Goal: Task Accomplishment & Management: Complete application form

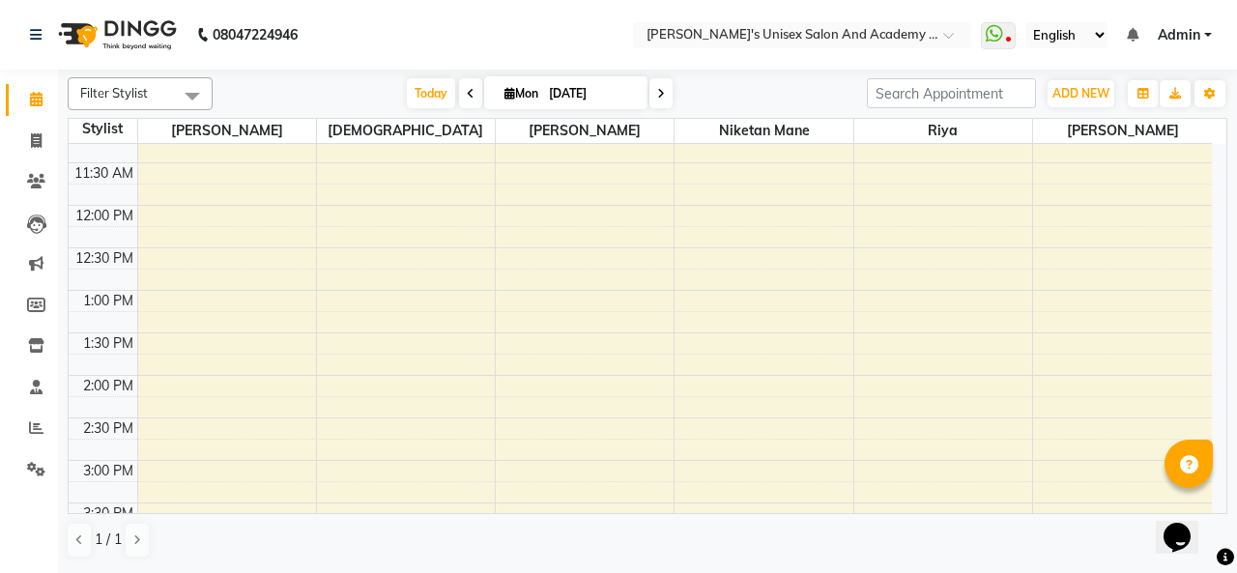
scroll to position [483, 0]
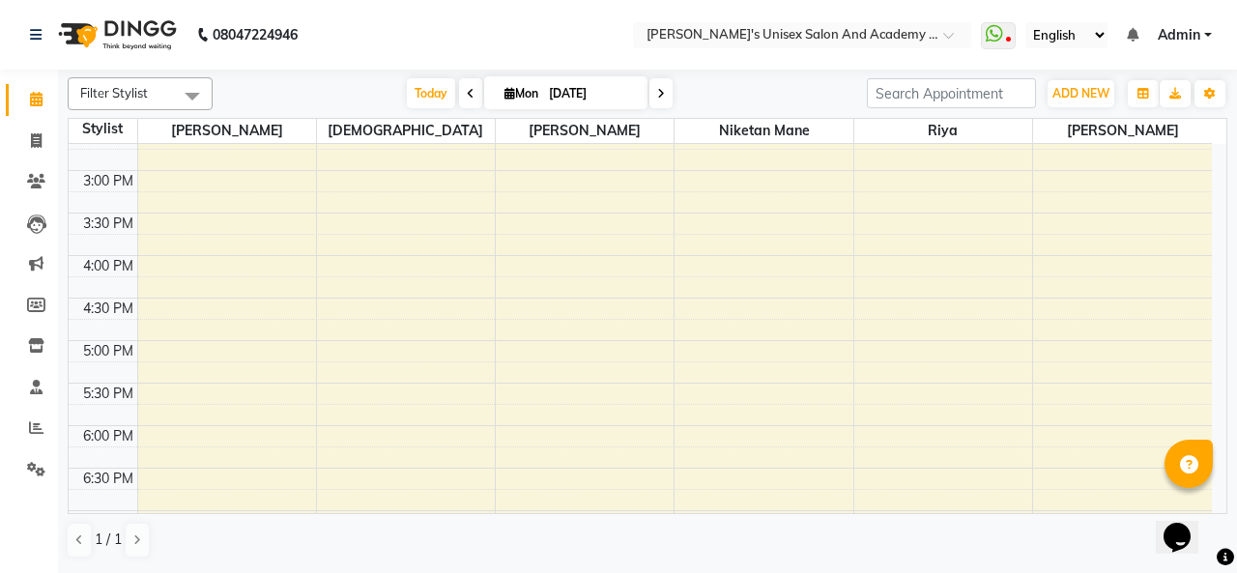
click at [172, 248] on div "9:00 AM 9:30 AM 10:00 AM 10:30 AM 11:00 AM 11:30 AM 12:00 PM 12:30 PM 1:00 PM 1…" at bounding box center [640, 256] width 1143 height 1190
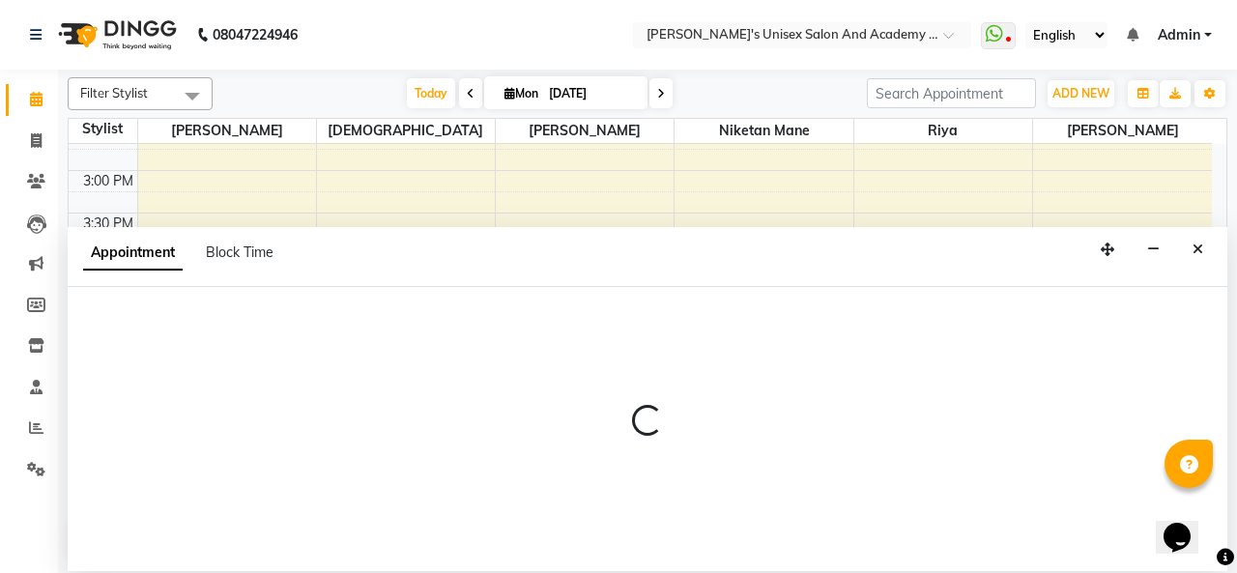
select select "9923"
select select "tentative"
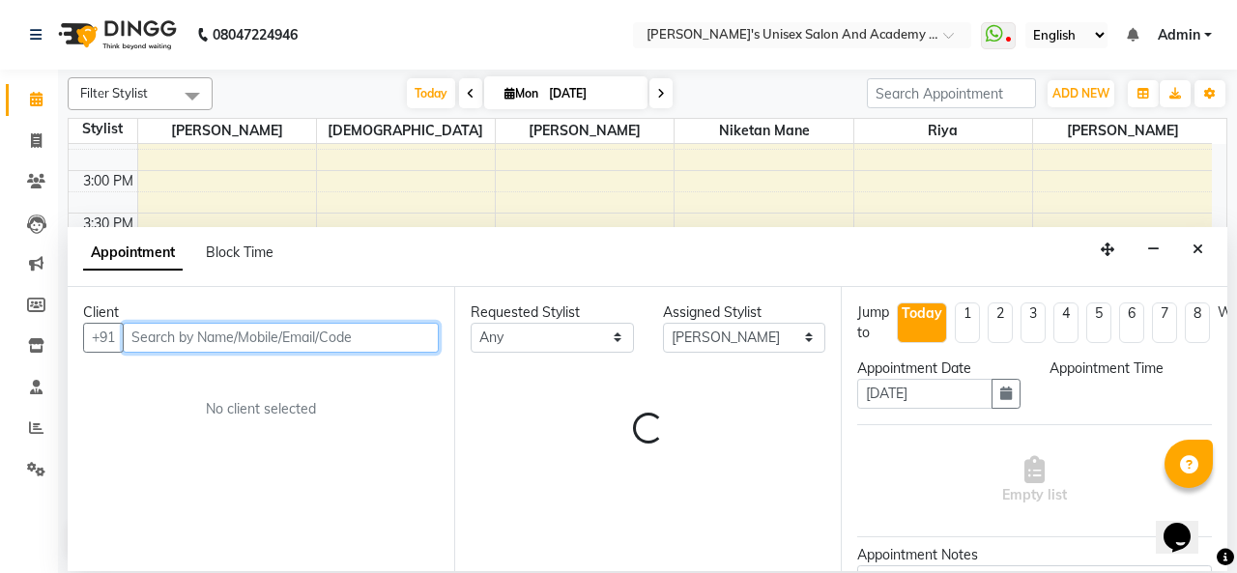
select select "960"
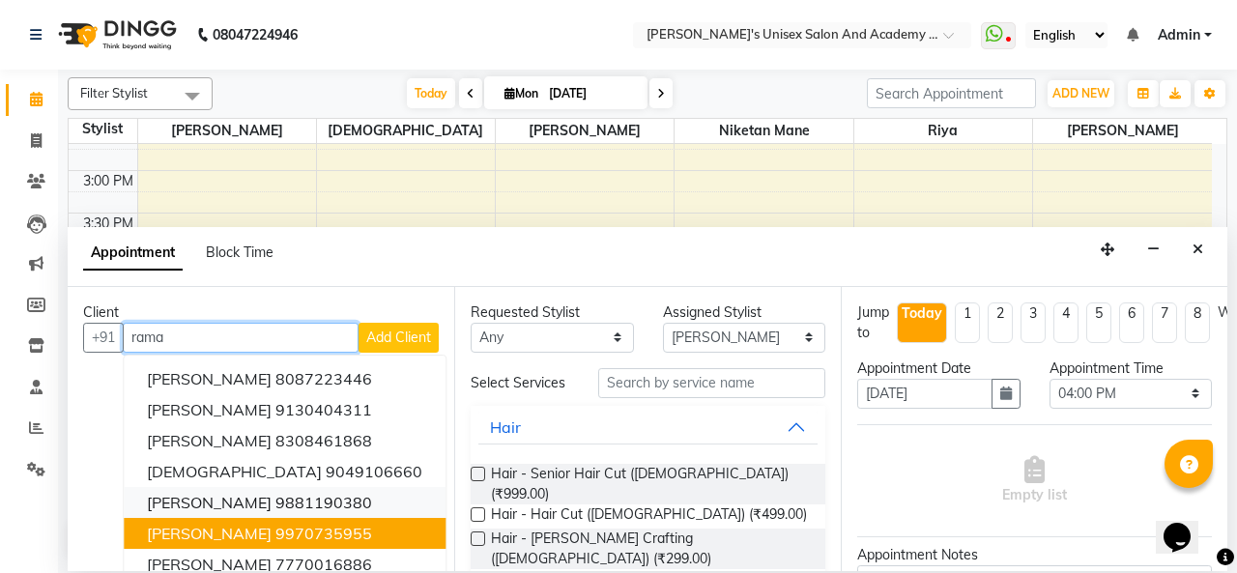
scroll to position [62, 0]
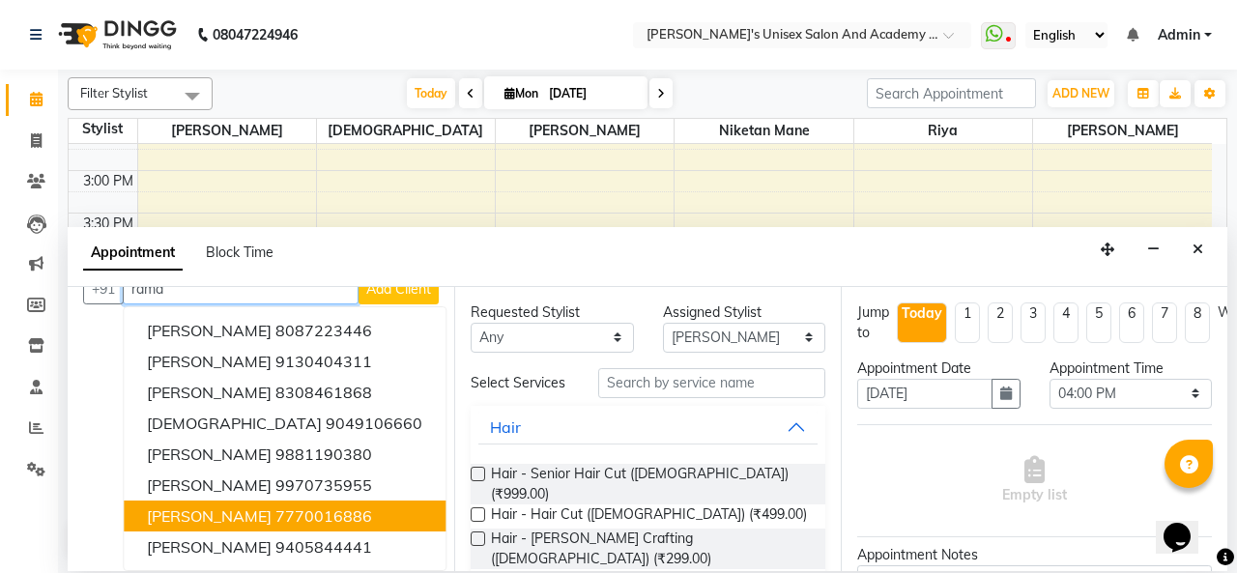
click at [288, 506] on ngb-highlight "7770016886" at bounding box center [323, 515] width 97 height 19
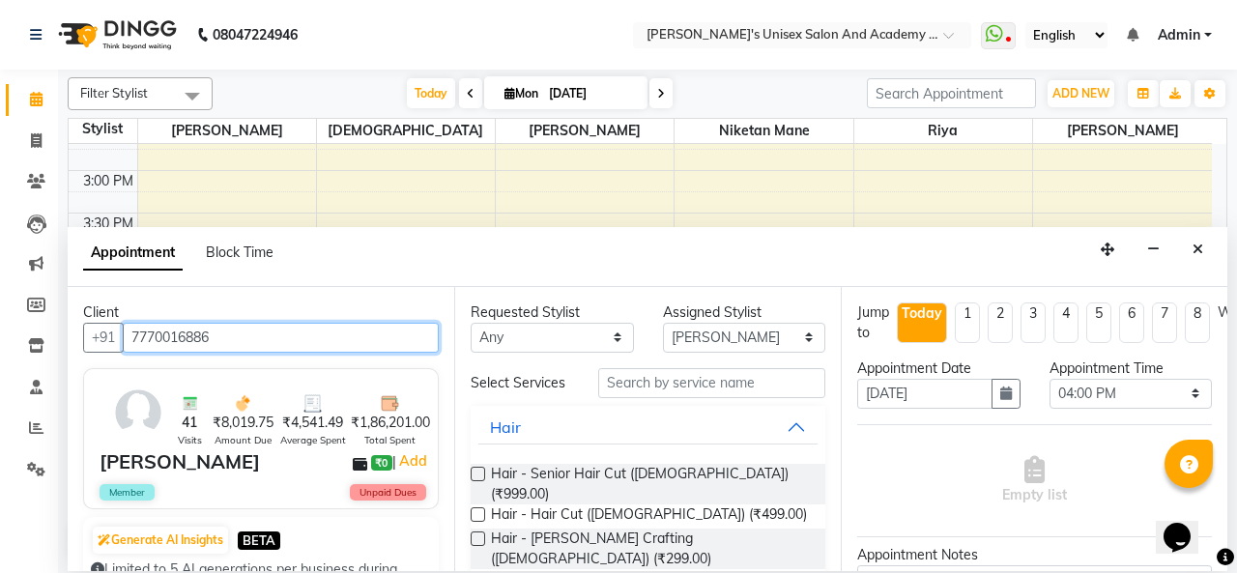
type input "7770016886"
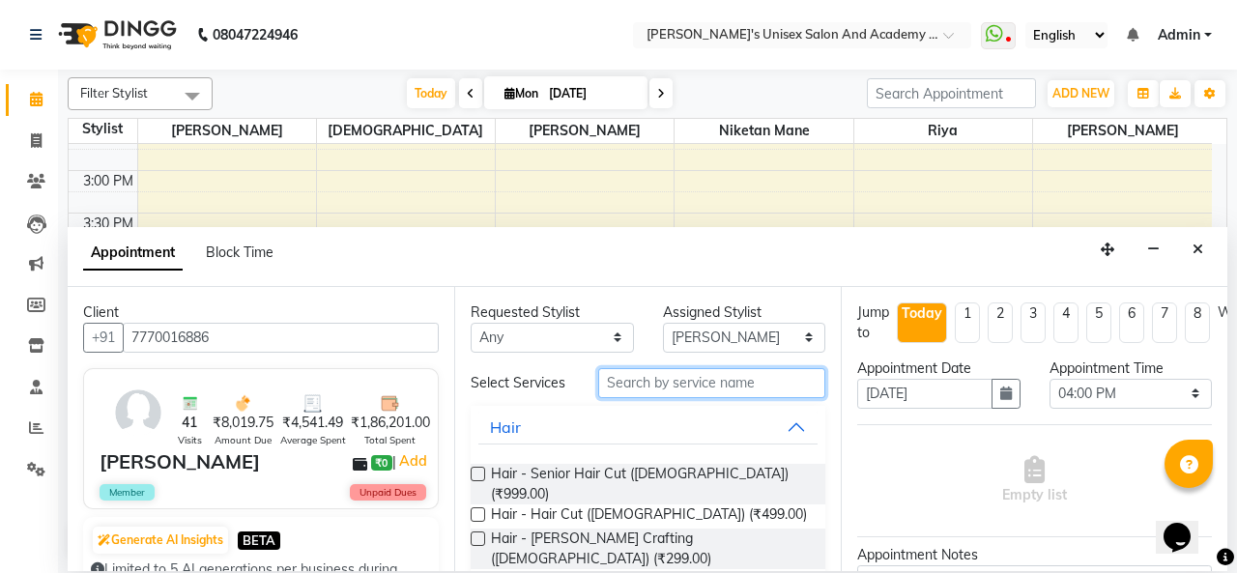
click at [626, 386] on input "text" at bounding box center [711, 383] width 227 height 30
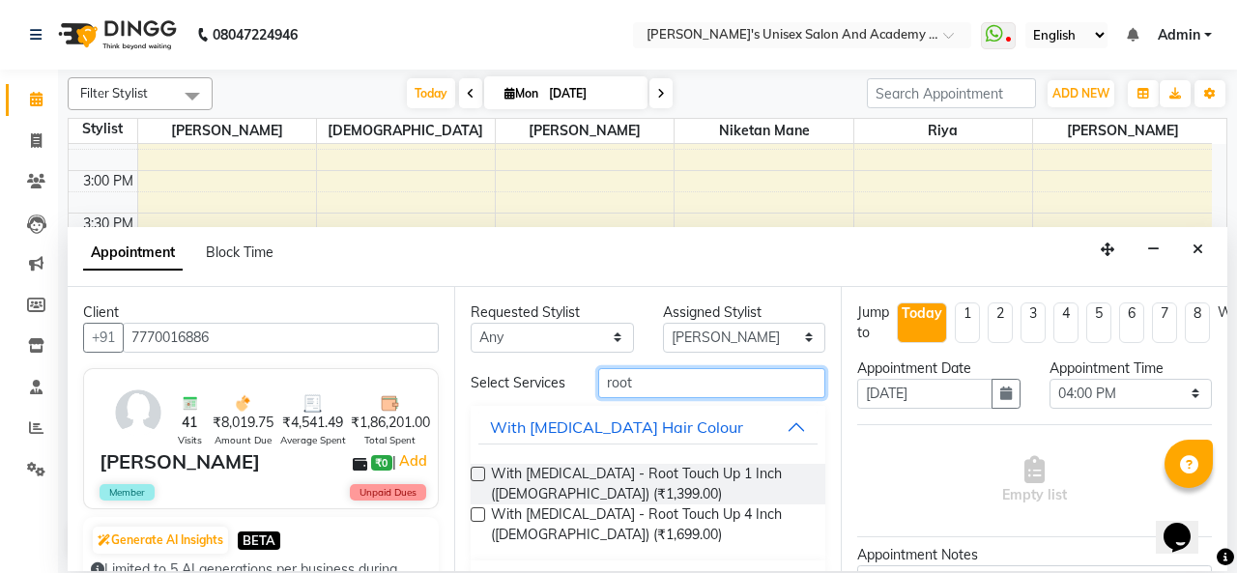
type input "root"
click at [474, 471] on label at bounding box center [478, 474] width 14 height 14
click at [474, 471] on input "checkbox" at bounding box center [477, 476] width 13 height 13
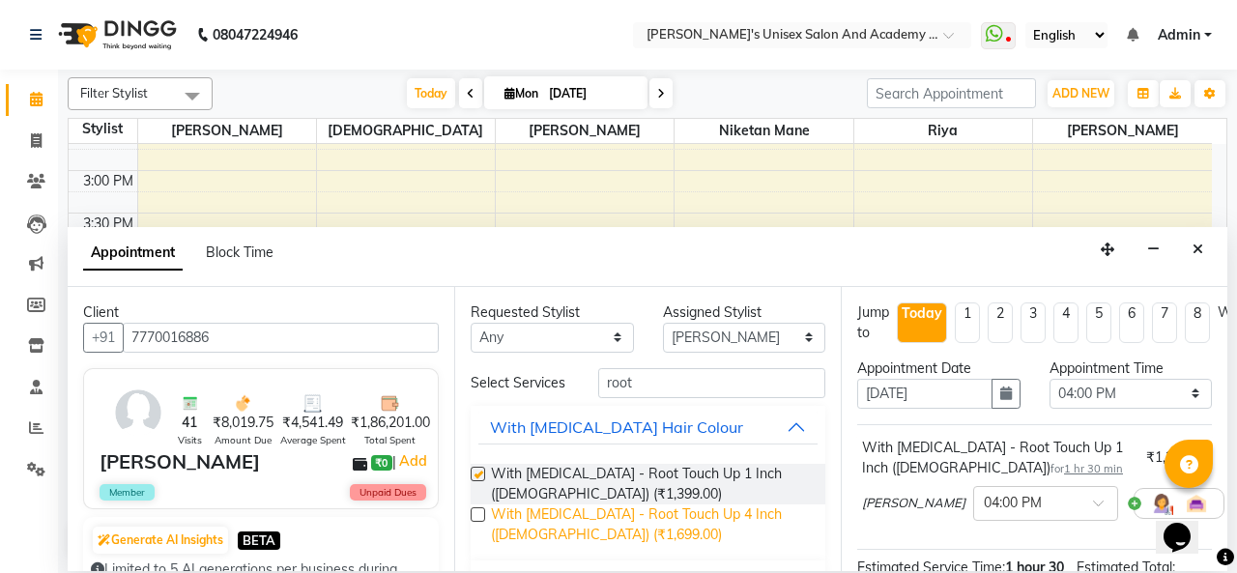
checkbox input "false"
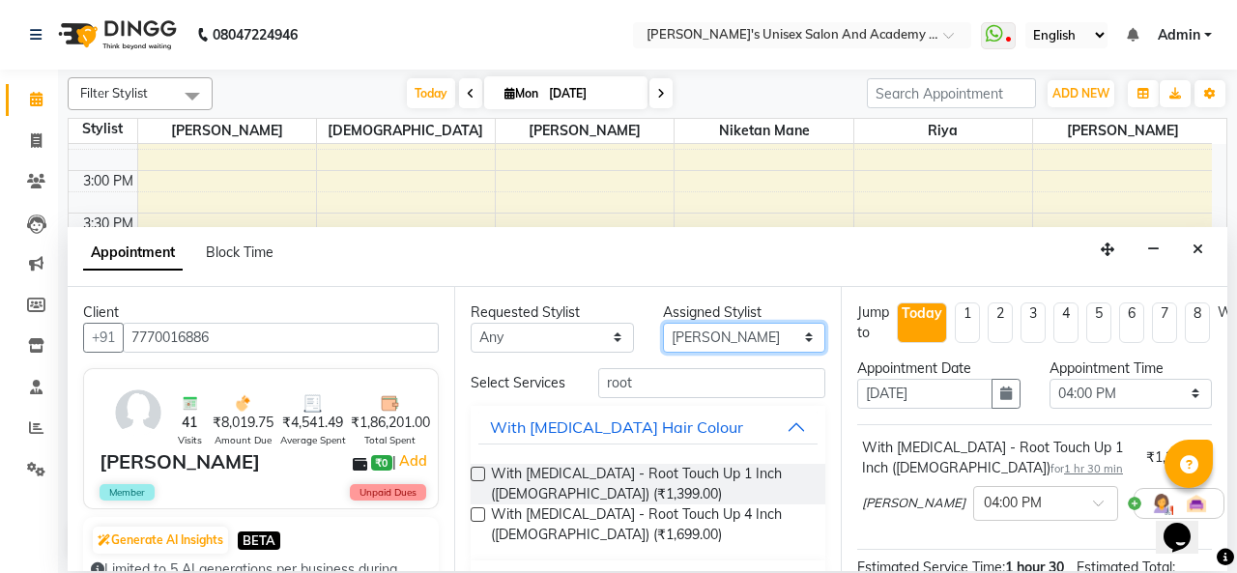
click at [733, 335] on select "Select [PERSON_NAME] [PERSON_NAME] Niketan Mane [PERSON_NAME] Sakshey Chandlaa …" at bounding box center [744, 338] width 163 height 30
select select "43907"
click at [663, 323] on select "Select [PERSON_NAME] [PERSON_NAME] Niketan Mane [PERSON_NAME] Sakshey Chandlaa …" at bounding box center [744, 338] width 163 height 30
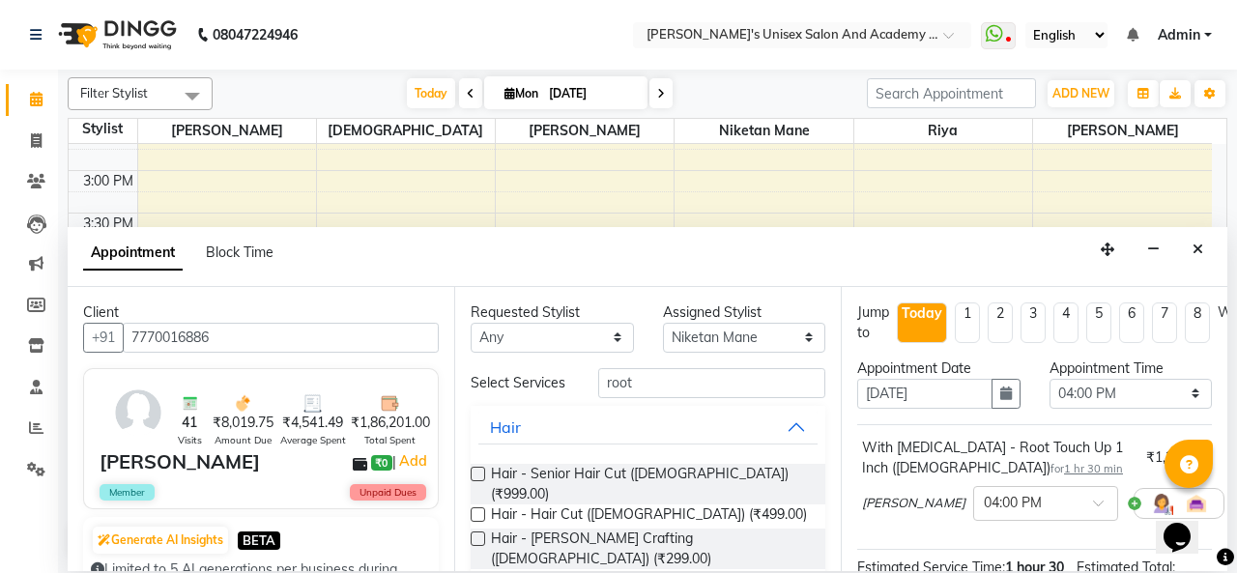
click at [480, 471] on label at bounding box center [478, 474] width 14 height 14
click at [480, 471] on input "checkbox" at bounding box center [477, 476] width 13 height 13
checkbox input "false"
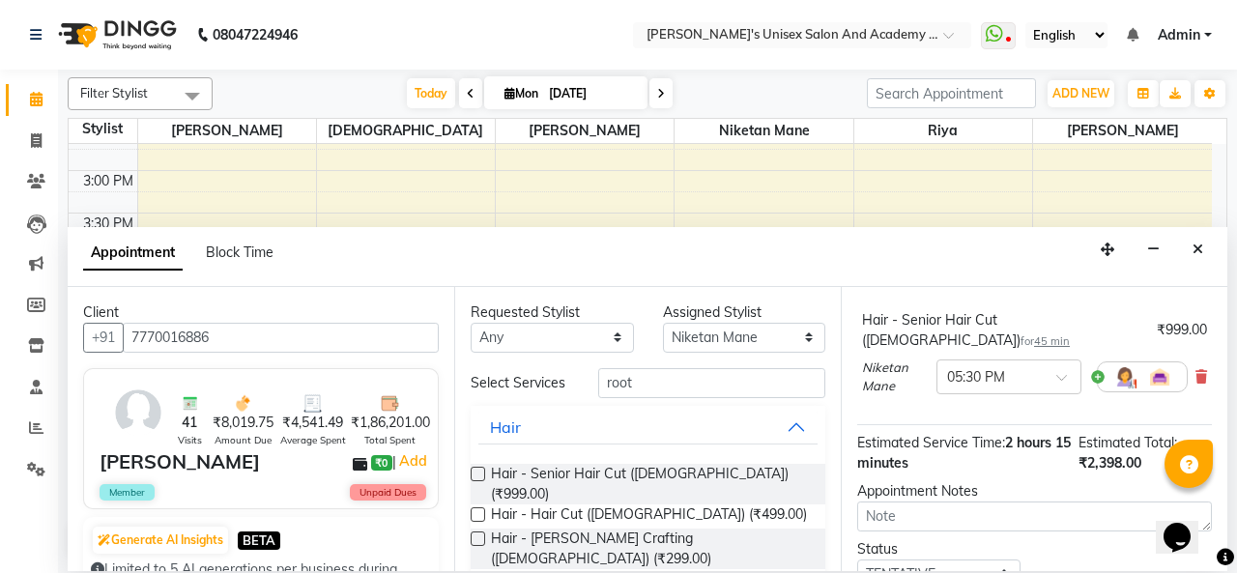
scroll to position [193, 0]
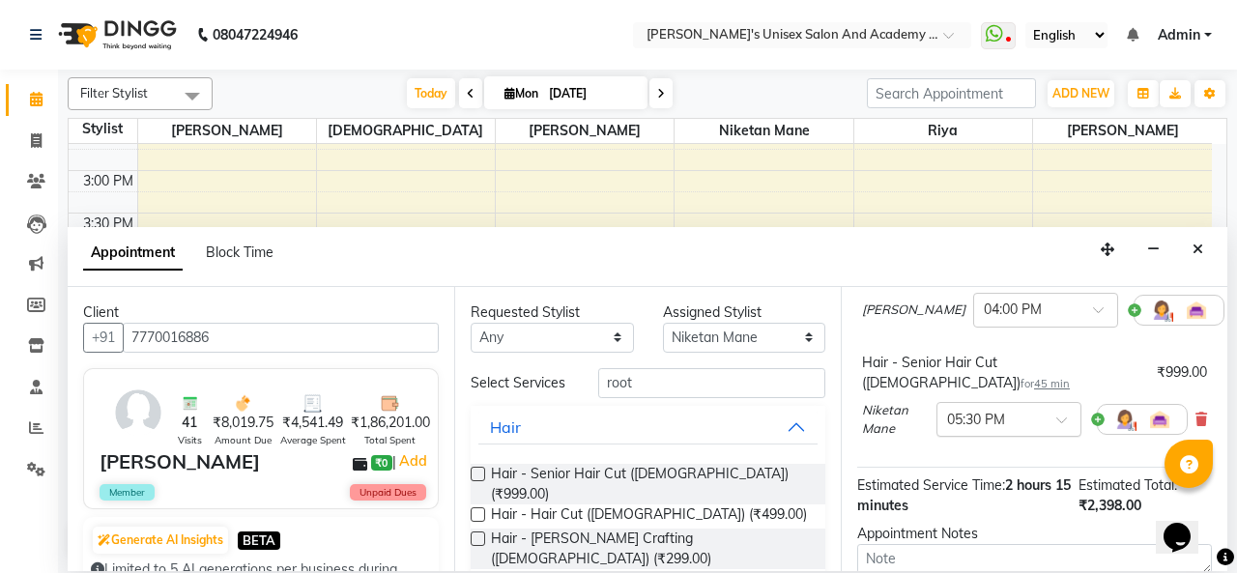
click at [1056, 416] on span at bounding box center [1068, 426] width 24 height 20
click at [977, 512] on div "04:00 PM" at bounding box center [1009, 530] width 143 height 36
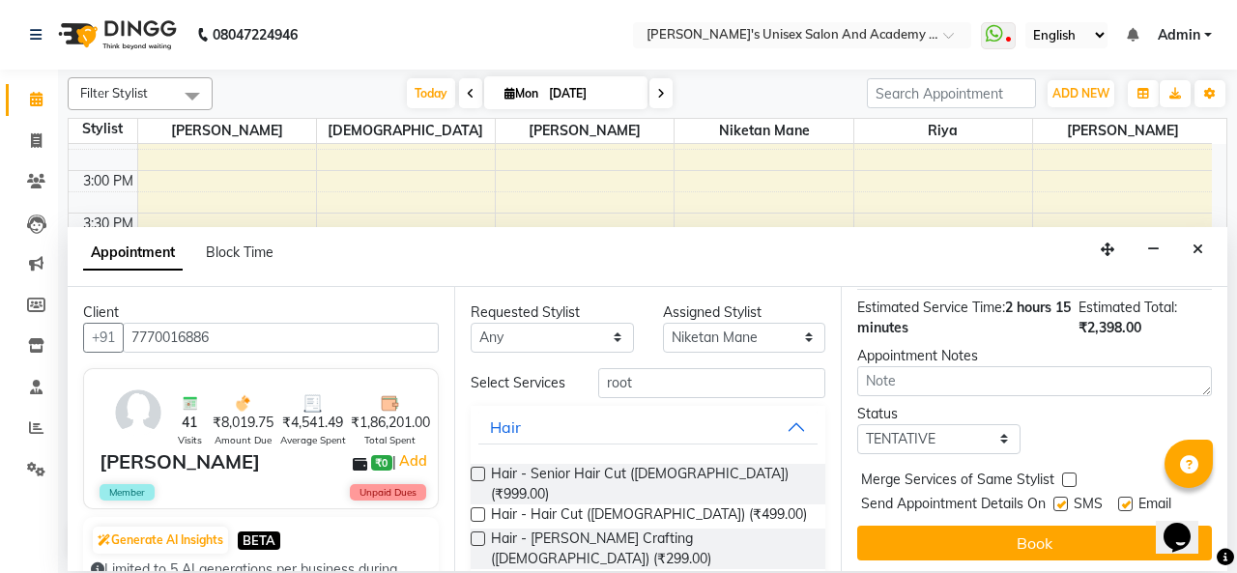
scroll to position [392, 0]
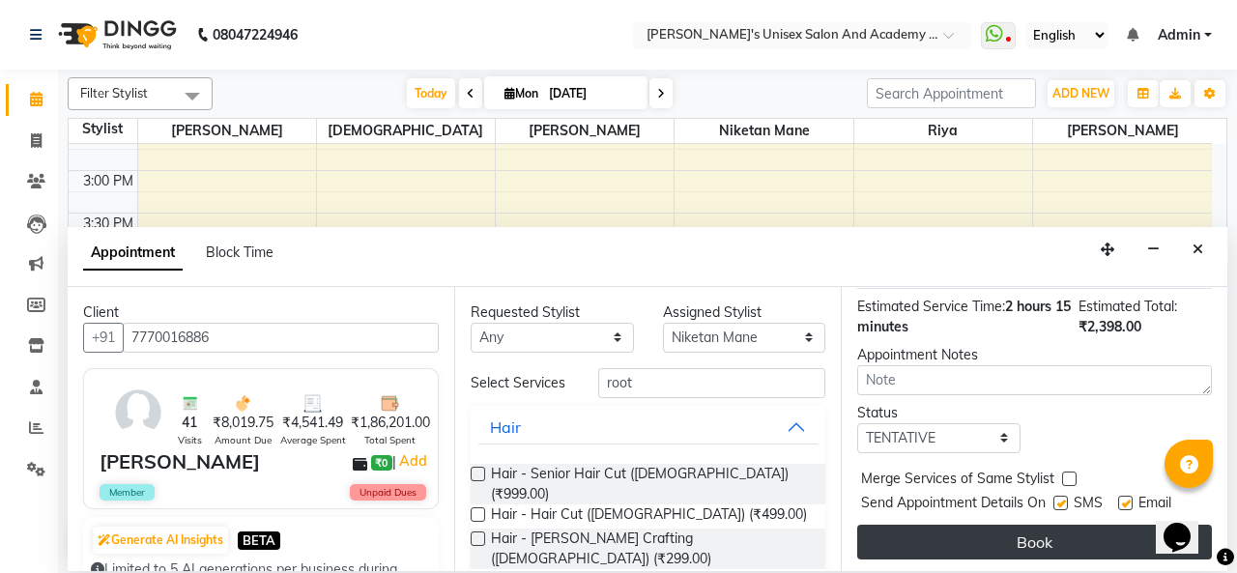
click at [1068, 526] on button "Book" at bounding box center [1034, 542] width 355 height 35
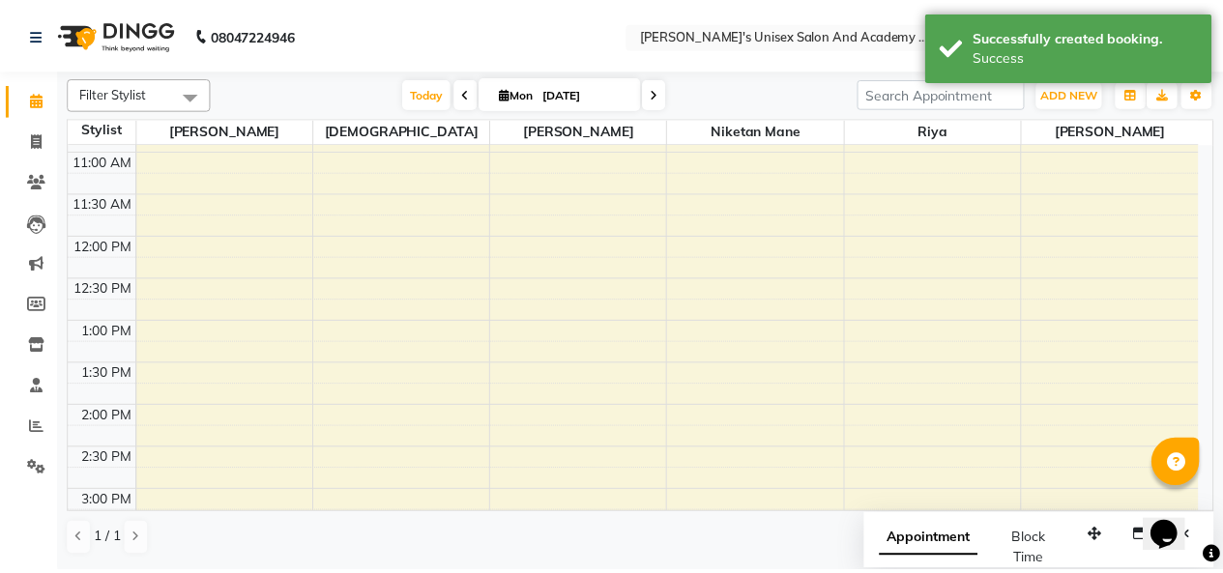
scroll to position [97, 0]
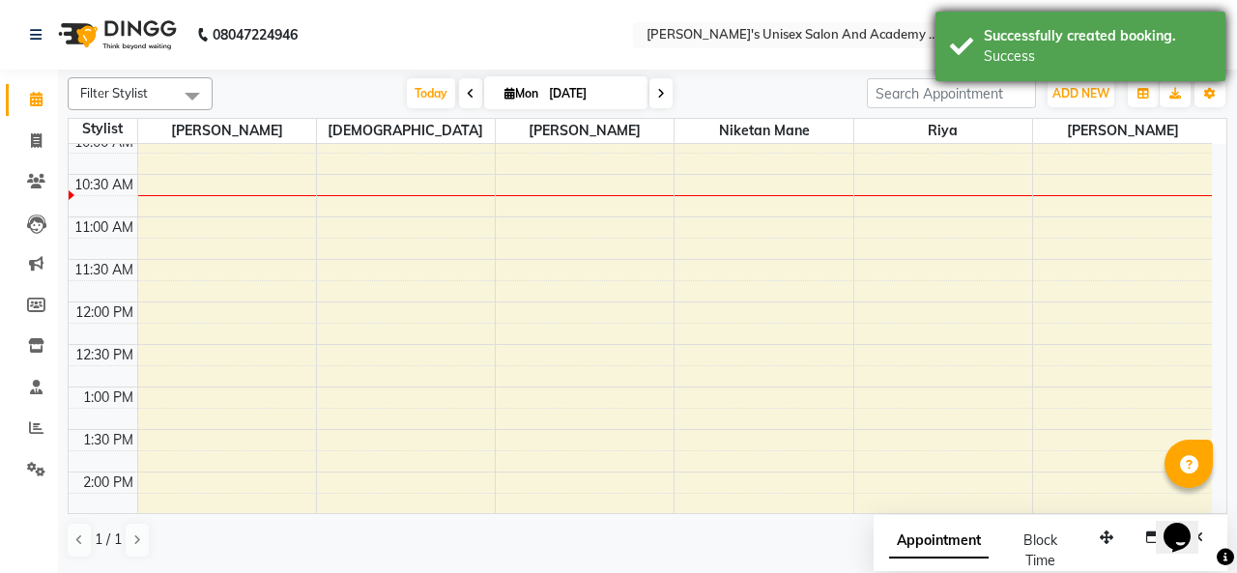
click at [1025, 36] on div "Successfully created booking." at bounding box center [1097, 36] width 227 height 20
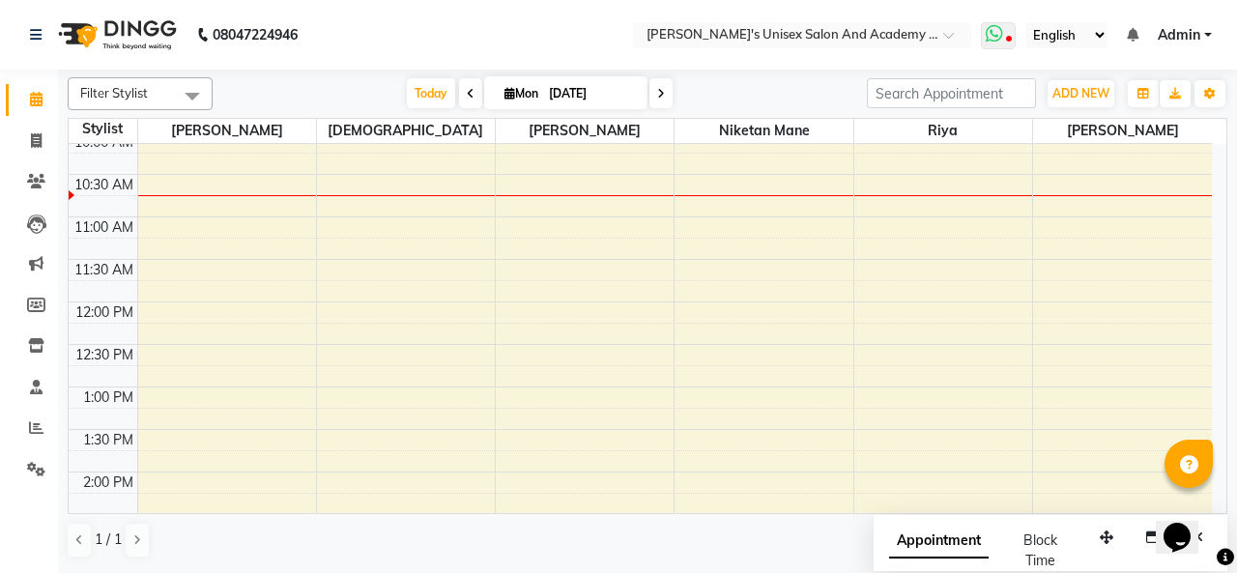
click at [995, 38] on icon at bounding box center [994, 33] width 17 height 19
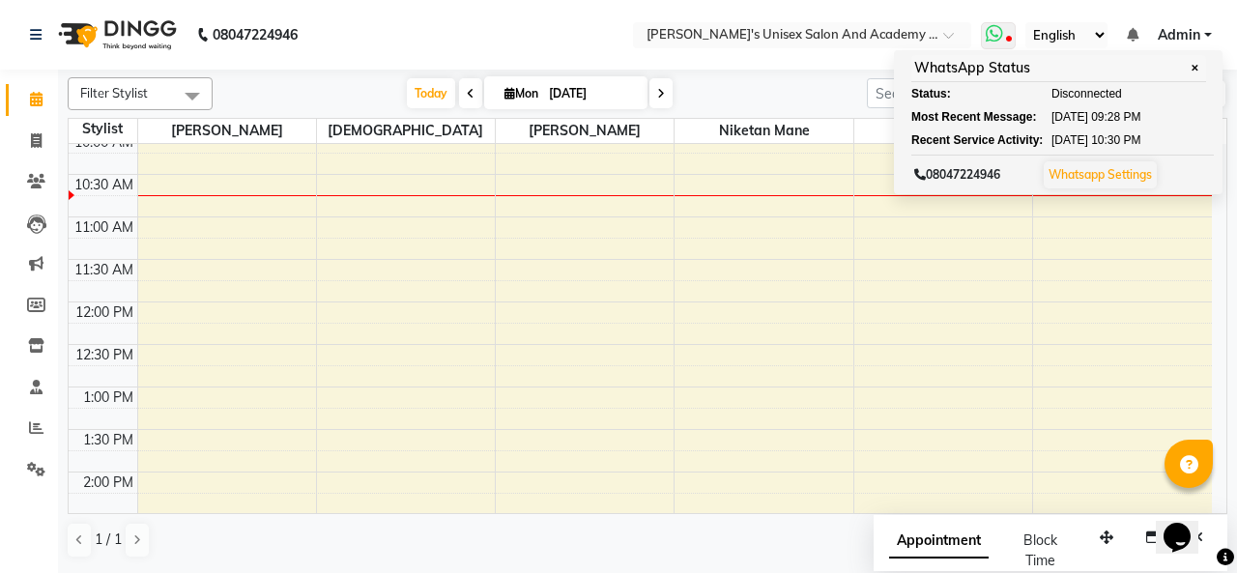
click at [1005, 34] on span at bounding box center [998, 35] width 35 height 27
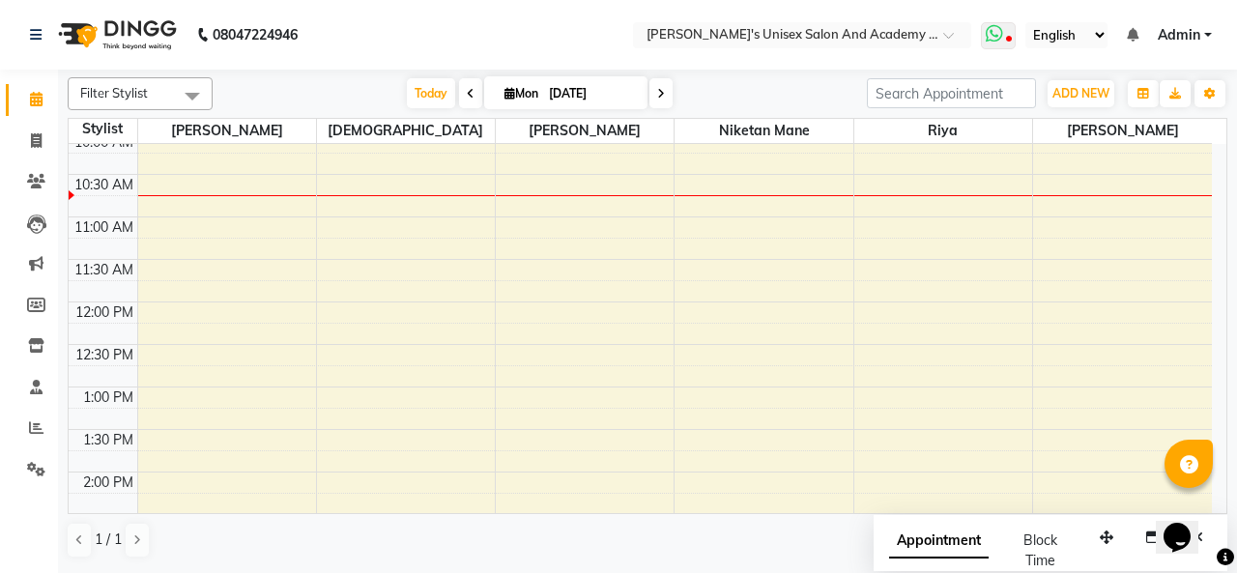
click at [1011, 34] on span at bounding box center [998, 35] width 35 height 27
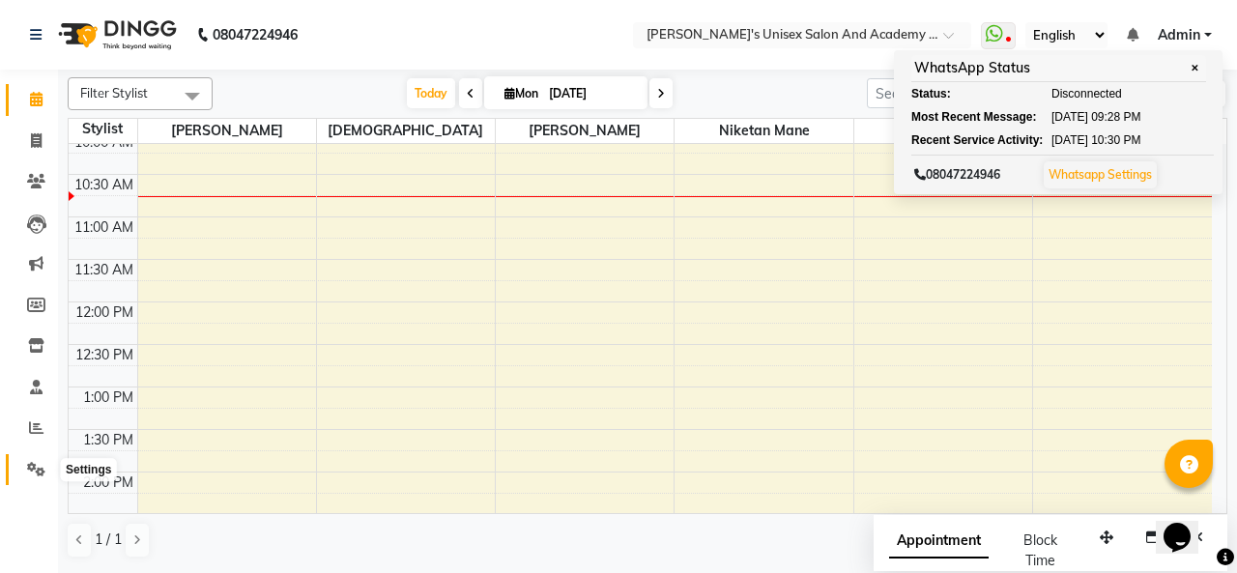
click at [37, 468] on icon at bounding box center [36, 469] width 18 height 14
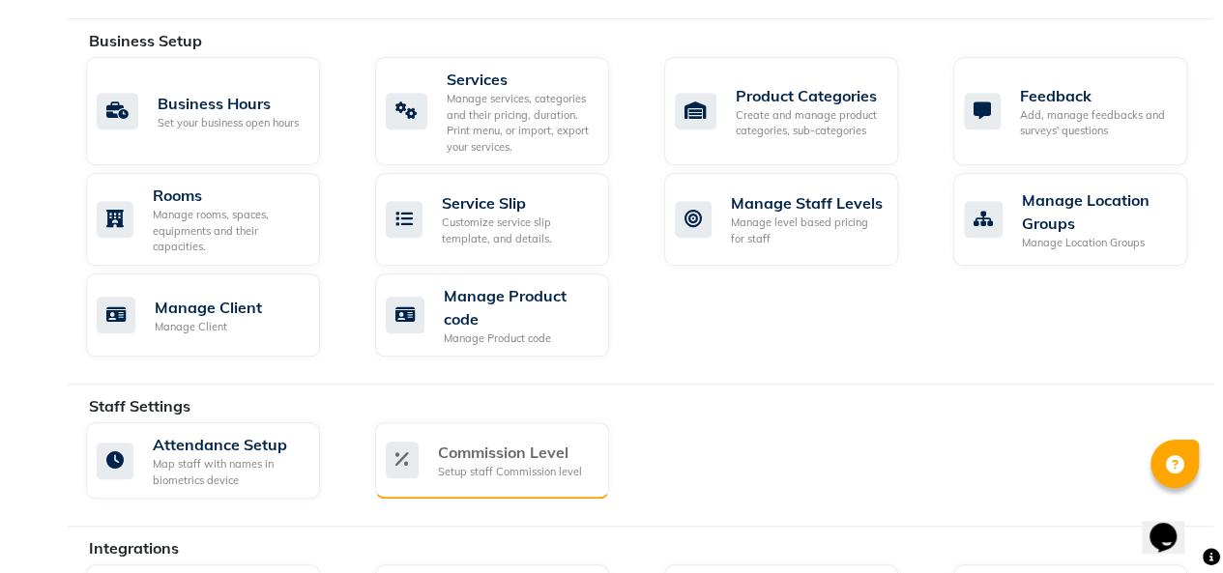
scroll to position [1155, 0]
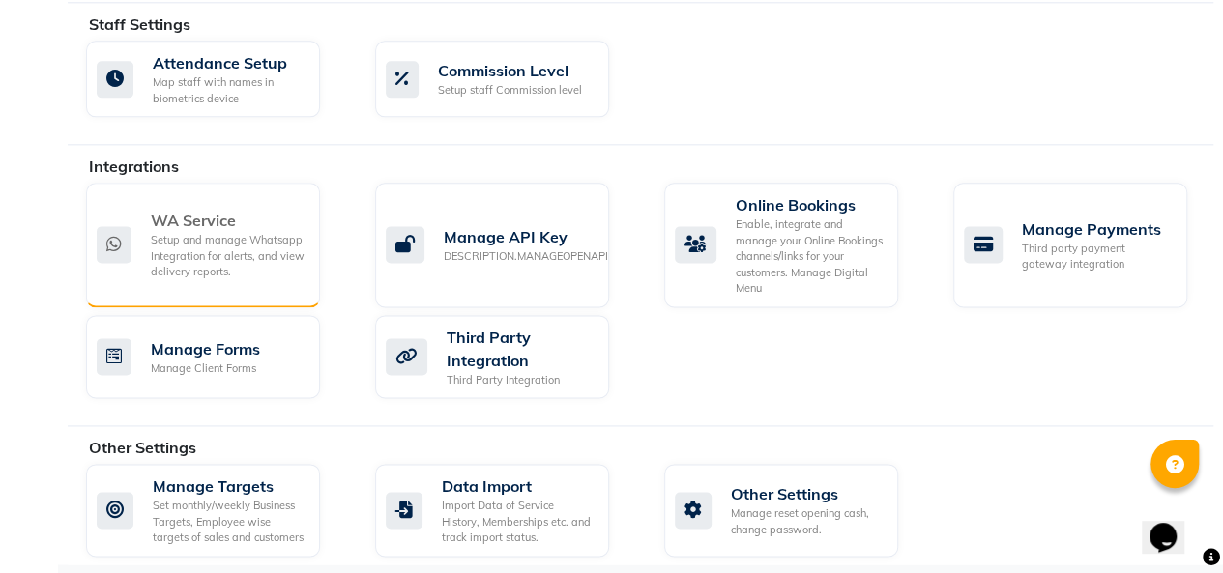
click at [217, 258] on div "Setup and manage Whatsapp Integration for alerts, and view delivery reports." at bounding box center [228, 256] width 154 height 48
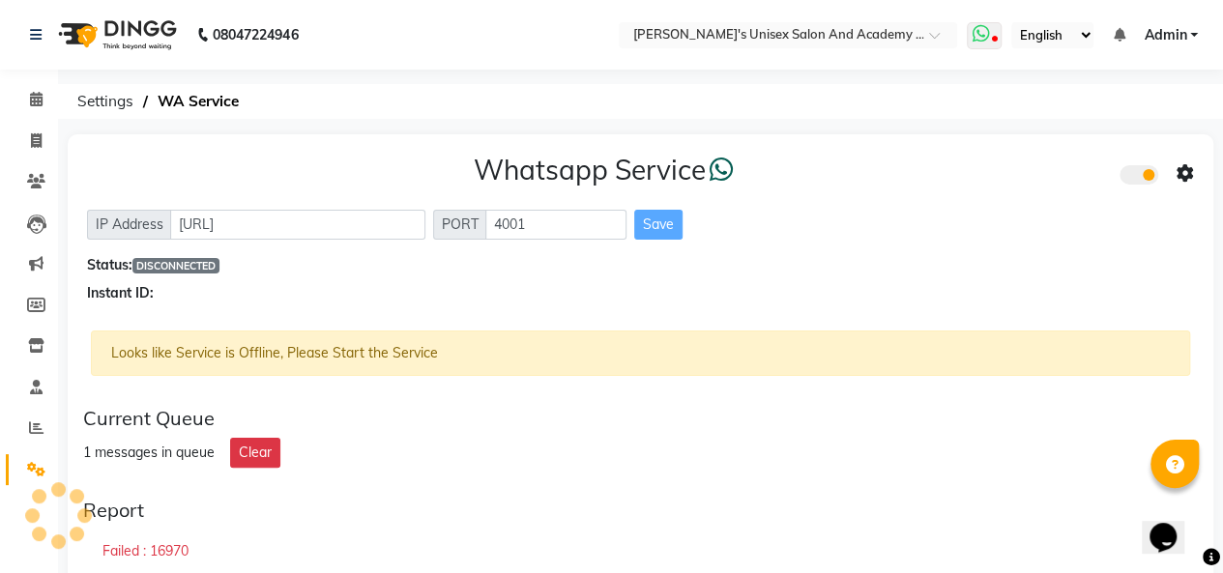
click at [985, 29] on icon at bounding box center [979, 33] width 17 height 19
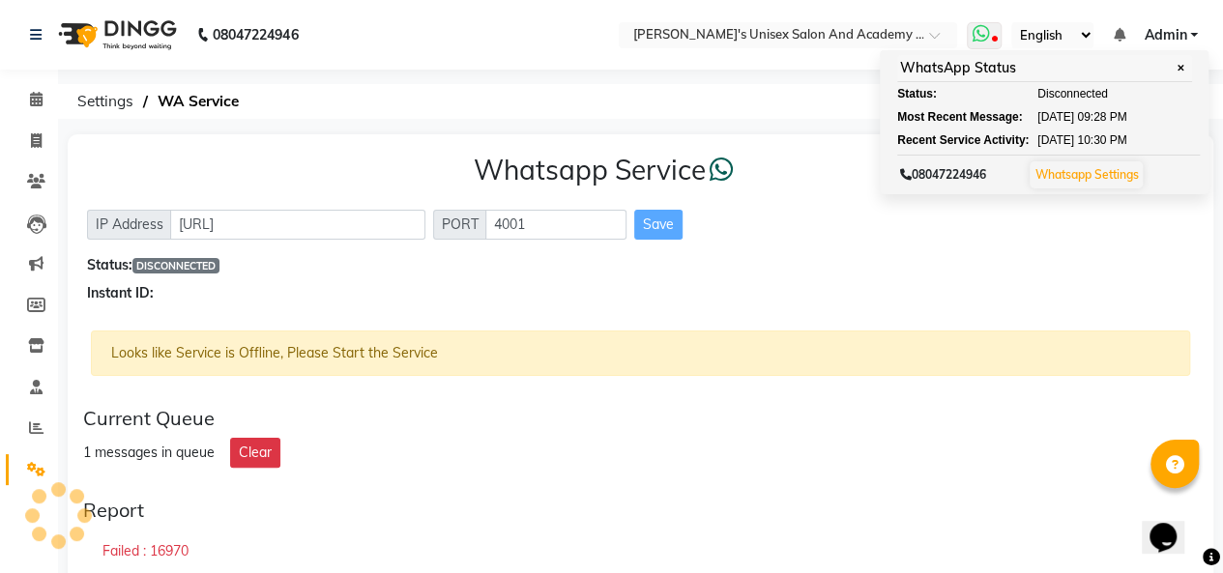
click at [1081, 175] on link "Whatsapp Settings" at bounding box center [1085, 174] width 103 height 14
click at [1088, 179] on link "Whatsapp Settings" at bounding box center [1085, 174] width 103 height 14
click at [1183, 66] on span "✕" at bounding box center [1179, 68] width 17 height 14
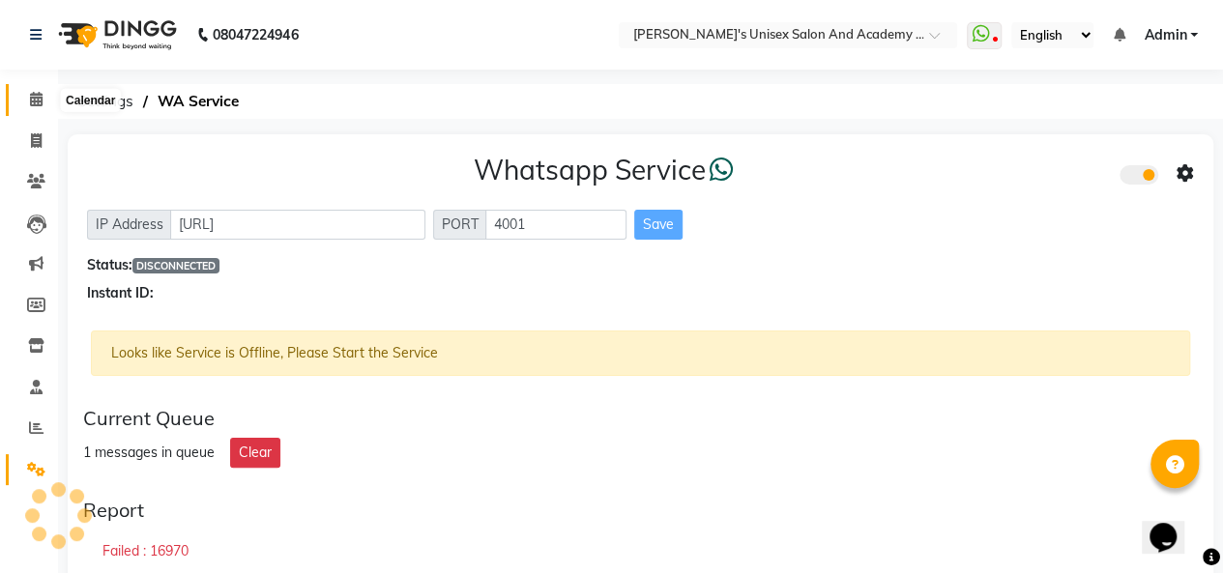
click at [37, 90] on span at bounding box center [36, 100] width 34 height 22
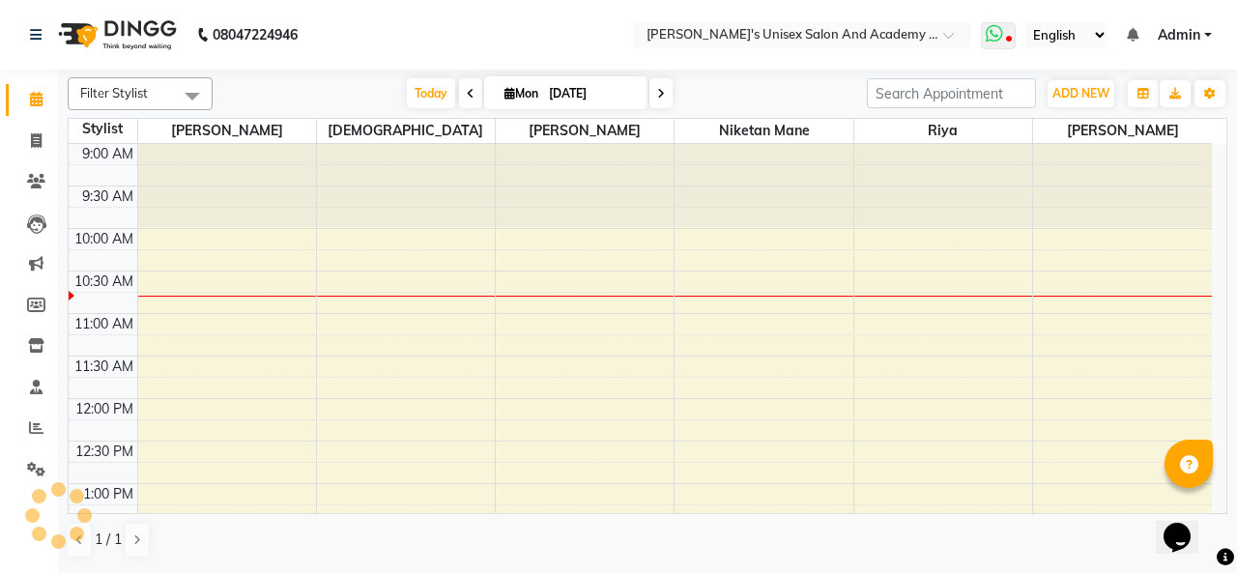
click at [998, 27] on icon at bounding box center [994, 33] width 17 height 19
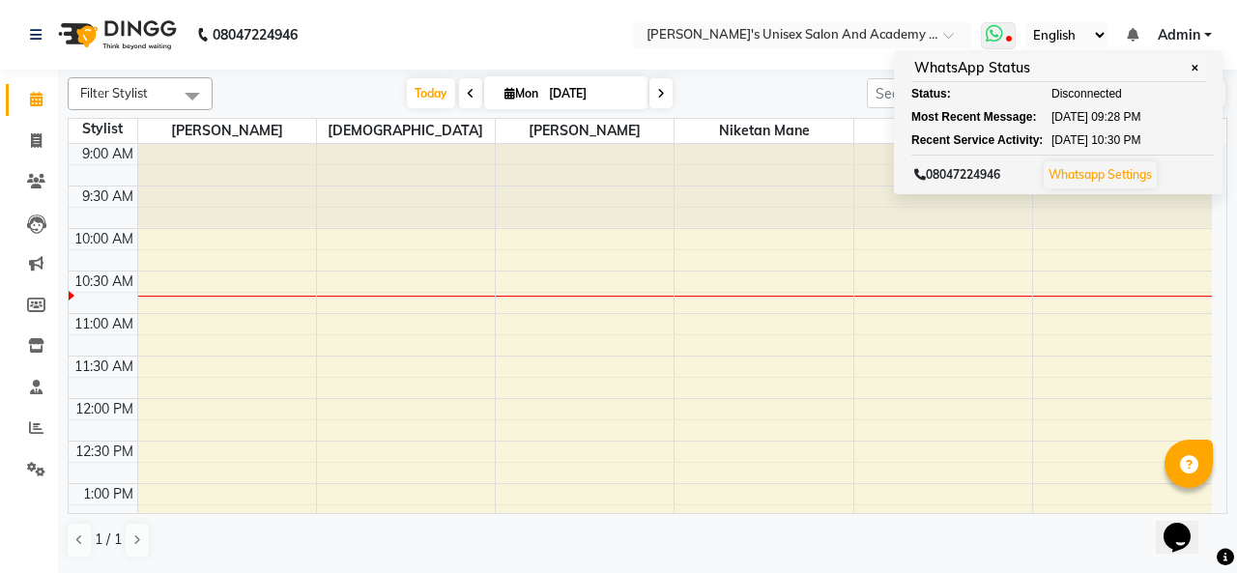
click at [1090, 178] on link "Whatsapp Settings" at bounding box center [1100, 174] width 103 height 14
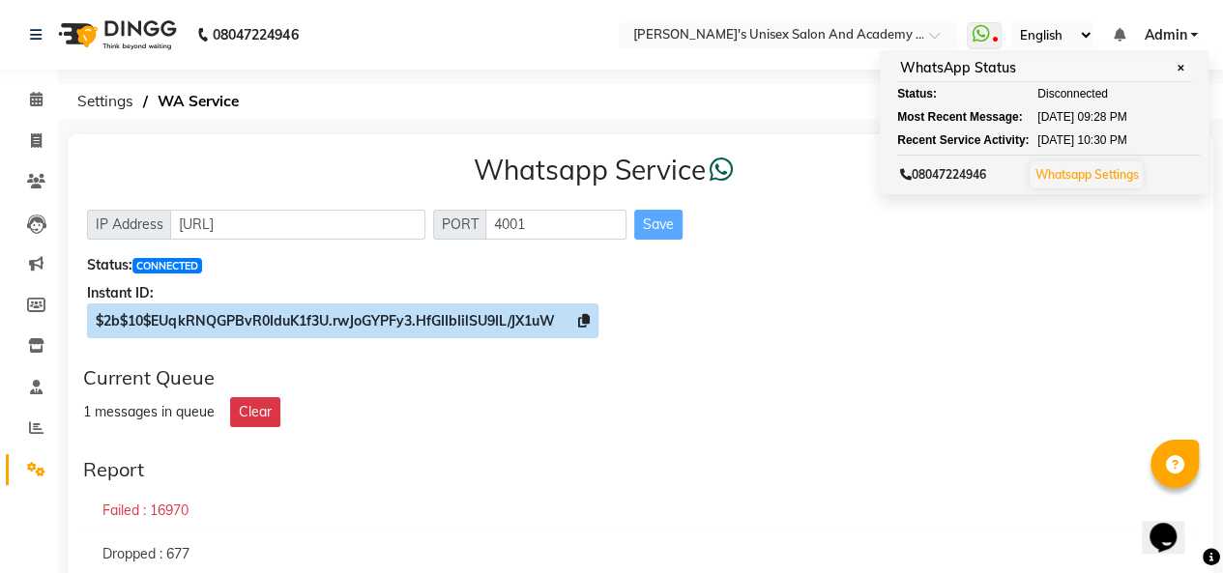
click at [590, 319] on icon at bounding box center [584, 321] width 12 height 14
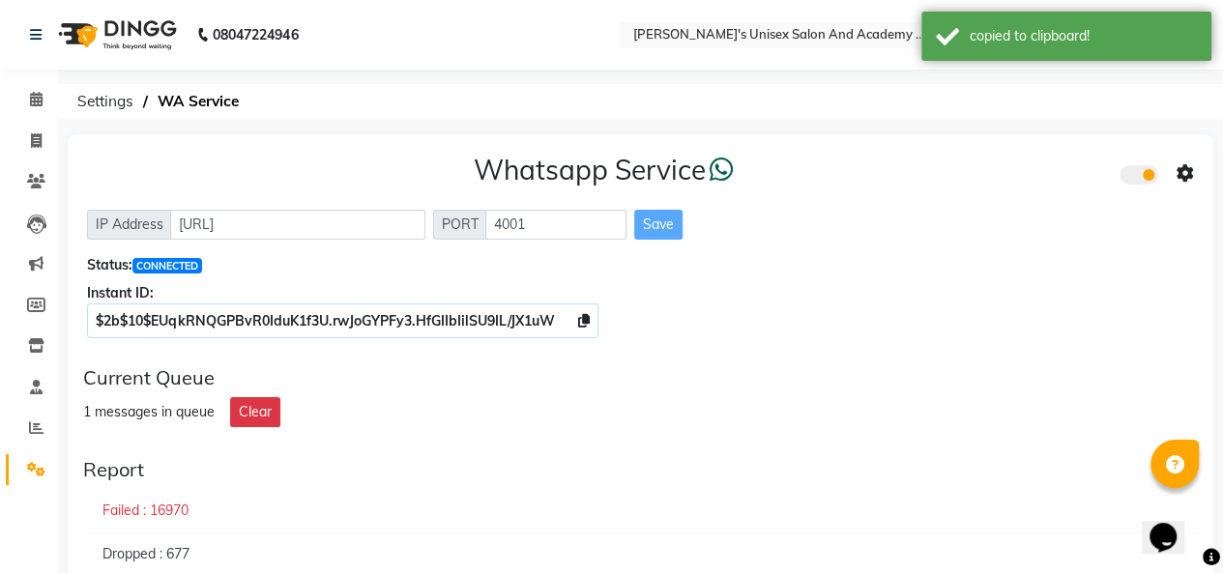
click at [800, 319] on div "$2b$10$EUqkRNQGPBvR0IduK1f3U.rwJoGYPFy3.HfGIIbIilSU9IL/JX1uW" at bounding box center [640, 321] width 1107 height 20
click at [1187, 171] on icon at bounding box center [1184, 173] width 17 height 17
click at [1027, 158] on div "Whatsapp Settings" at bounding box center [1044, 154] width 221 height 24
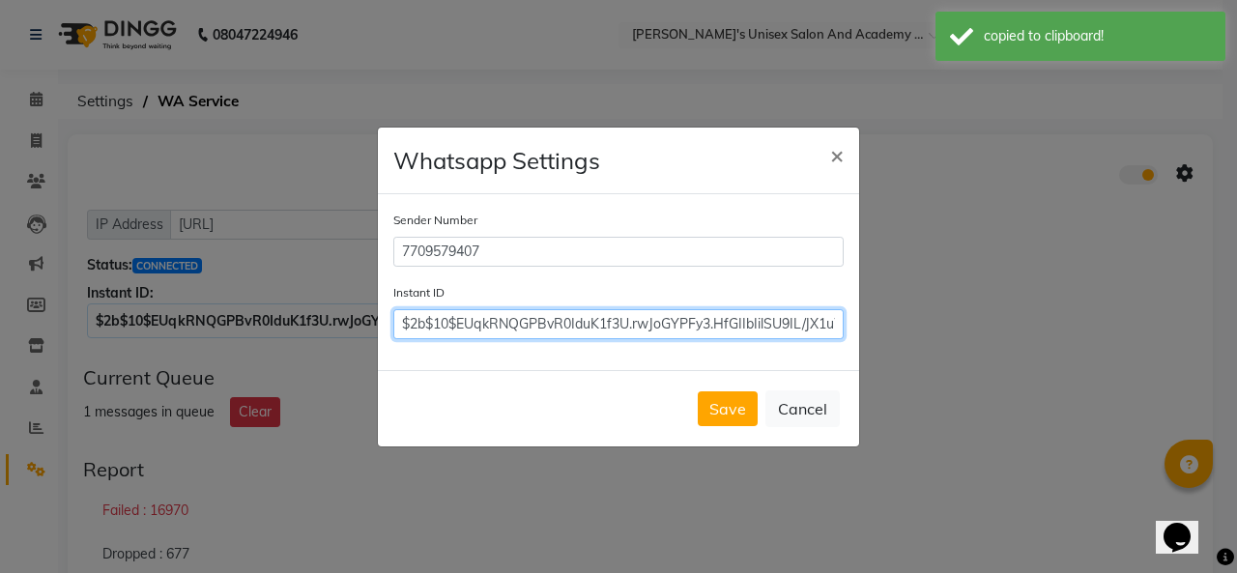
click at [516, 323] on input "$2b$10$EUqkRNQGPBvR0IduK1f3U.rwJoGYPFy3.HfGIIbIilSU9IL/JX1uW" at bounding box center [618, 324] width 450 height 30
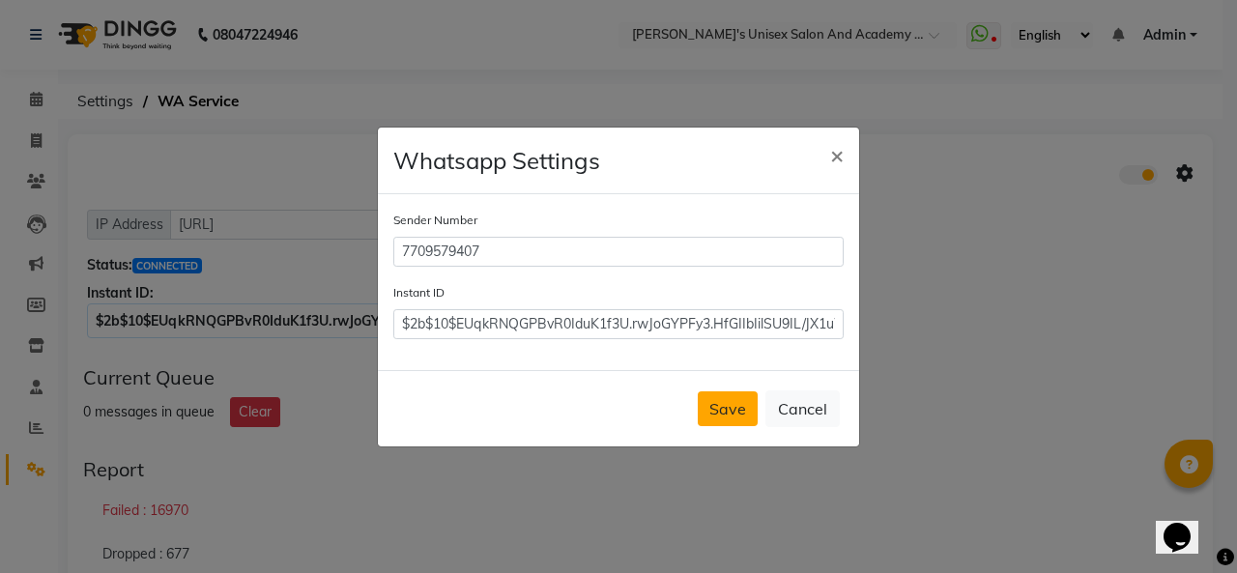
click at [704, 402] on button "Save" at bounding box center [728, 408] width 60 height 35
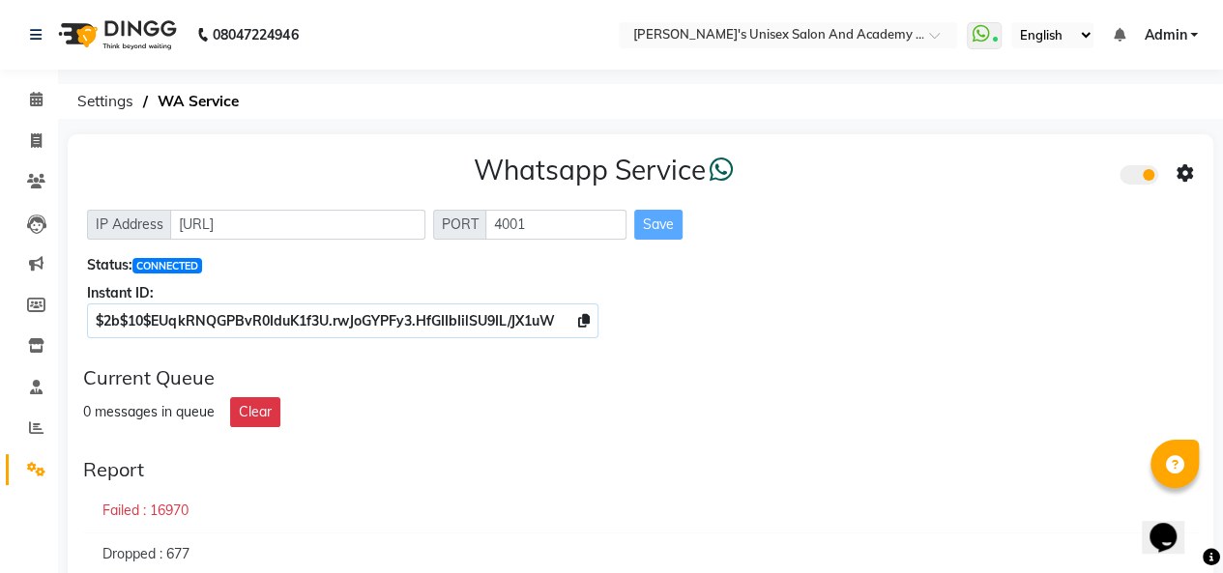
click at [965, 18] on nav "08047224946 Select Location × Sarisha's Unisex Salon And Academy , Kharadi What…" at bounding box center [611, 35] width 1223 height 70
click at [38, 103] on icon at bounding box center [36, 99] width 13 height 14
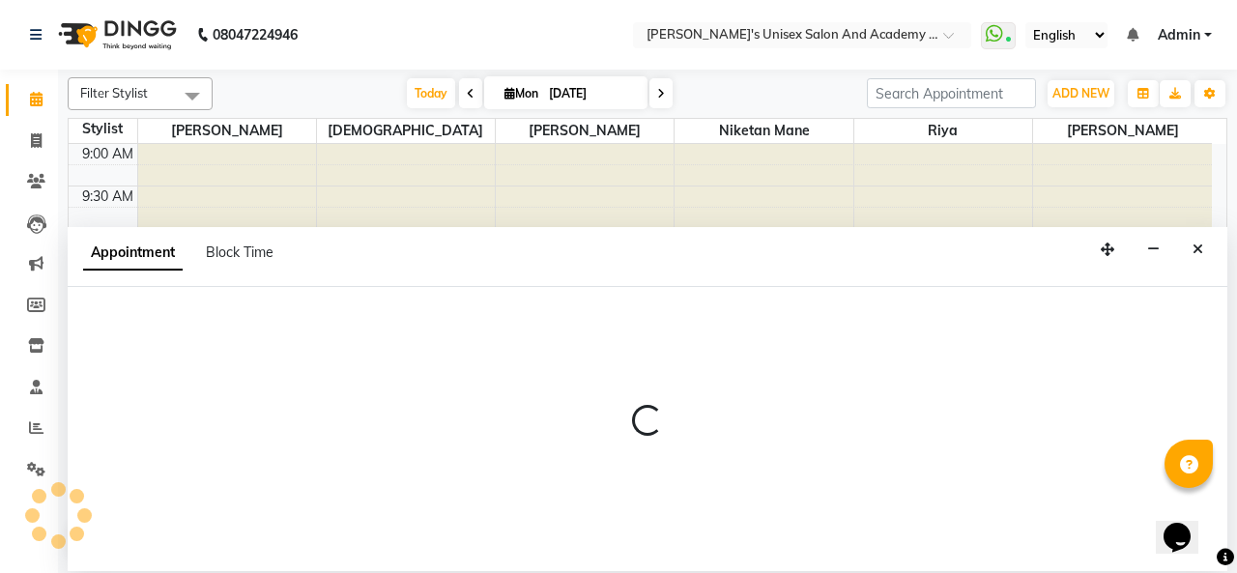
select select "76675"
select select "tentative"
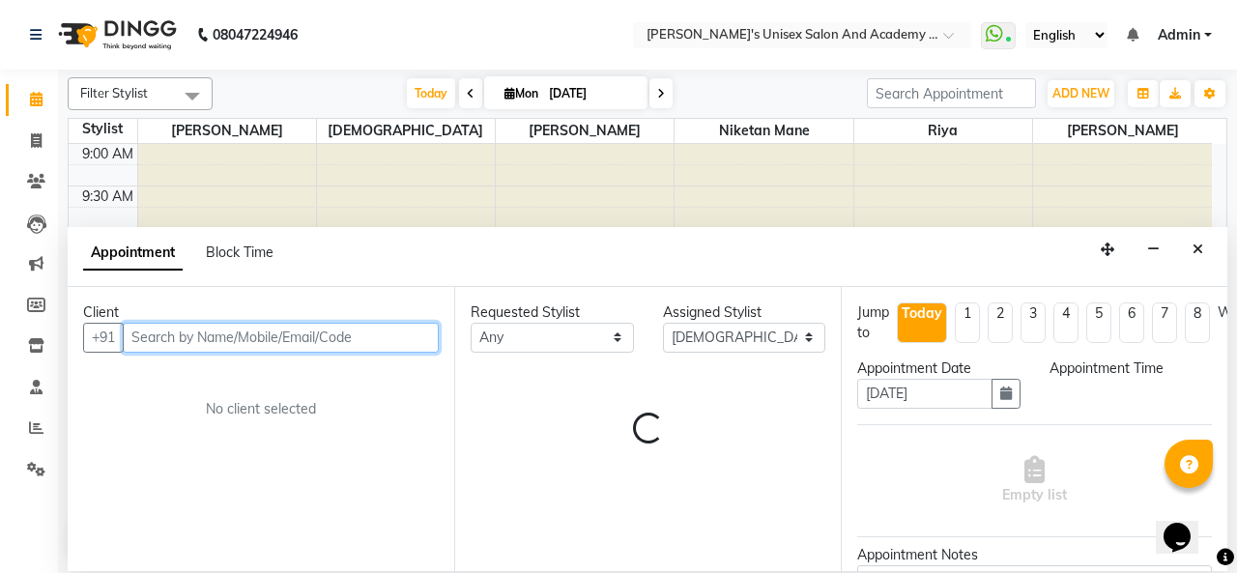
select select "630"
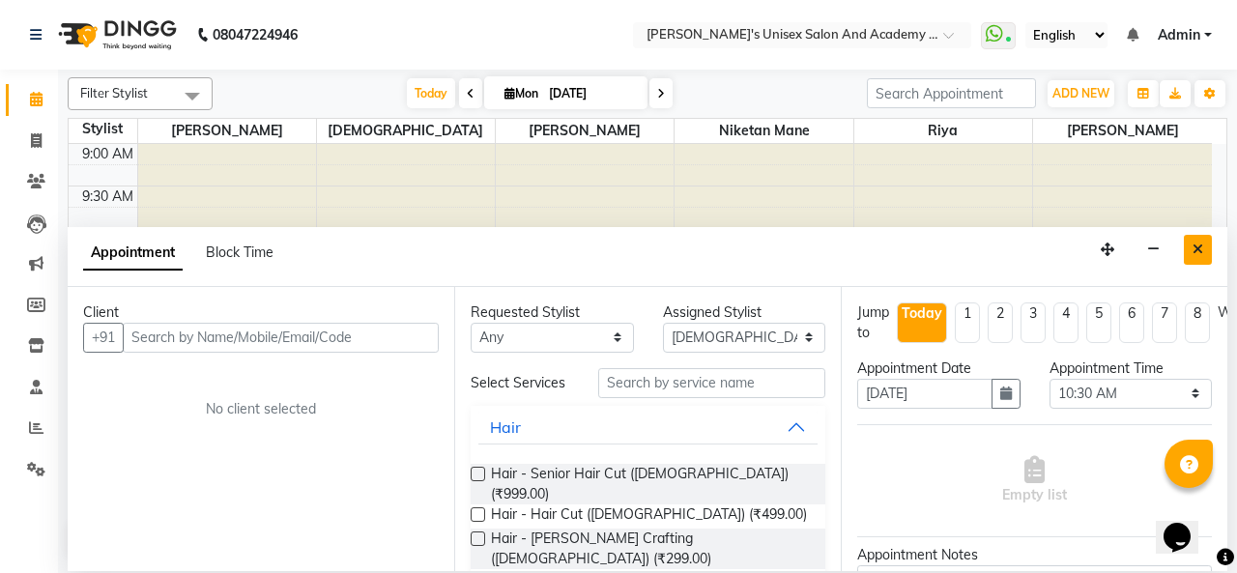
click at [1203, 246] on button "Close" at bounding box center [1198, 250] width 28 height 30
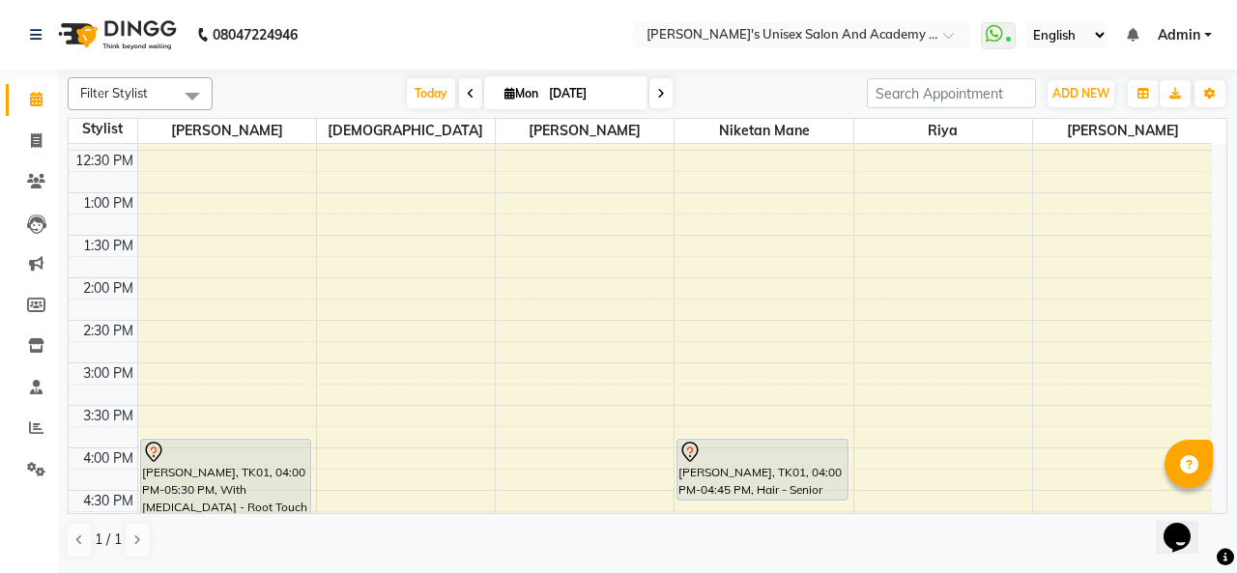
scroll to position [290, 0]
click at [37, 175] on icon at bounding box center [36, 181] width 18 height 14
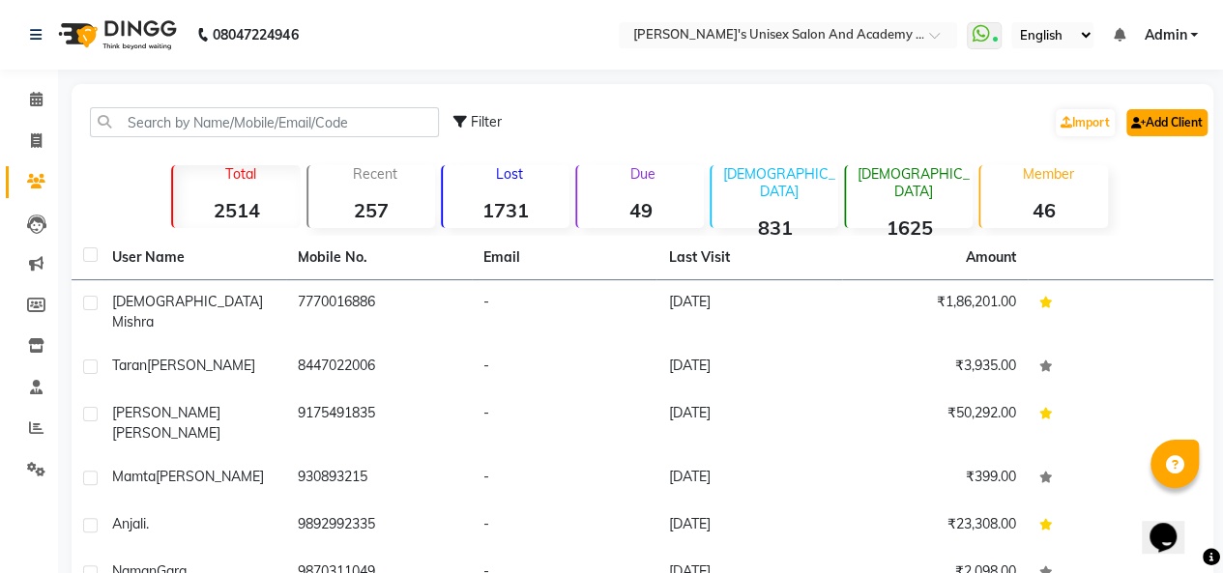
click at [1187, 122] on link "Add Client" at bounding box center [1166, 122] width 81 height 27
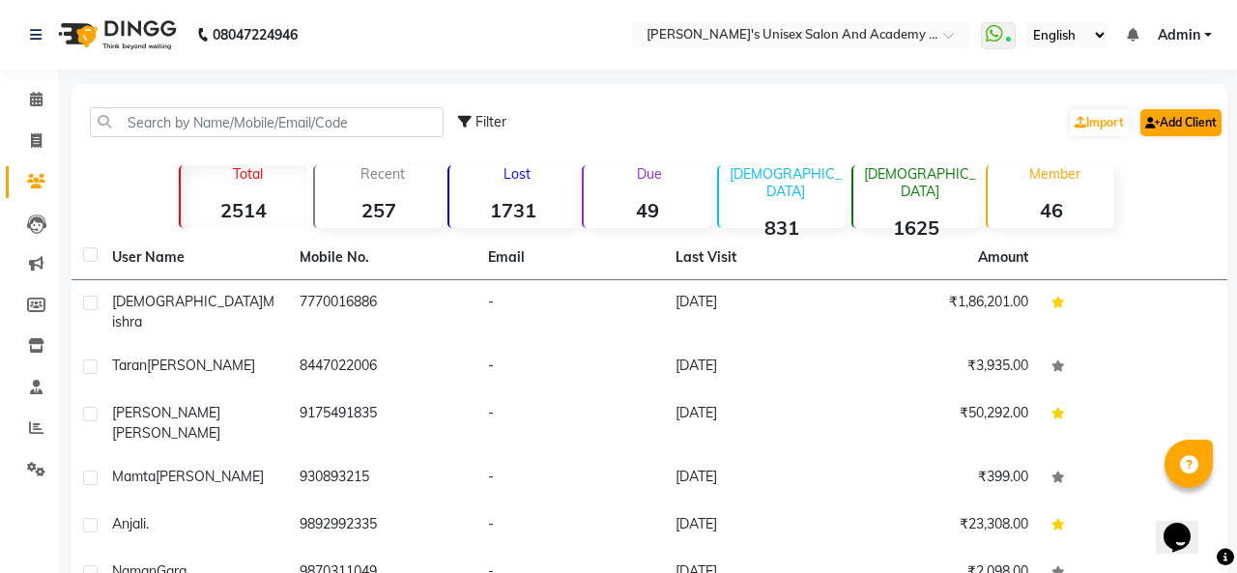
select select "22"
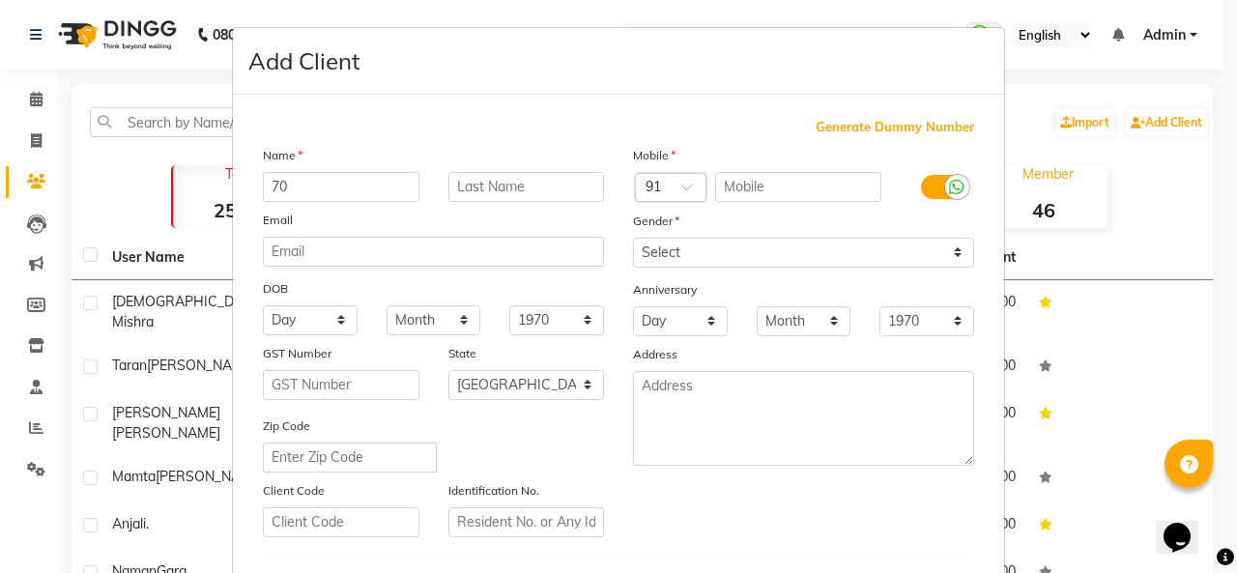
type input "7"
type input "Ritu"
type input "Kumar"
click at [771, 187] on input "text" at bounding box center [798, 187] width 167 height 30
type input "7087405335"
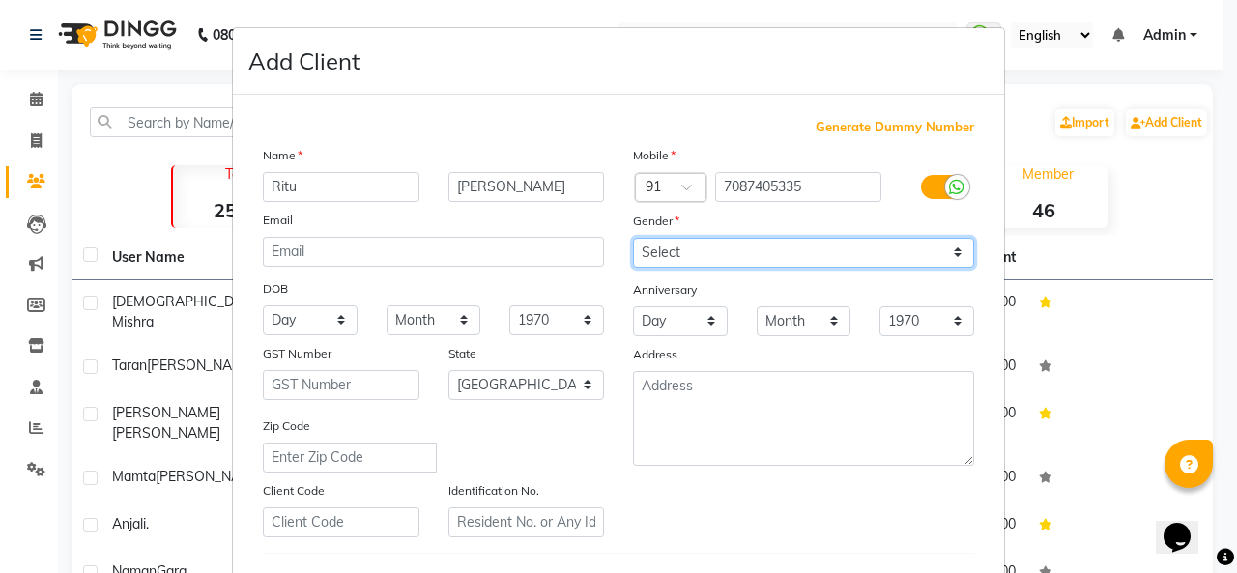
drag, startPoint x: 742, startPoint y: 247, endPoint x: 737, endPoint y: 262, distance: 15.6
click at [742, 247] on select "Select Male Female Other Prefer Not To Say" at bounding box center [803, 253] width 341 height 30
select select "female"
click at [633, 238] on select "Select Male Female Other Prefer Not To Say" at bounding box center [803, 253] width 341 height 30
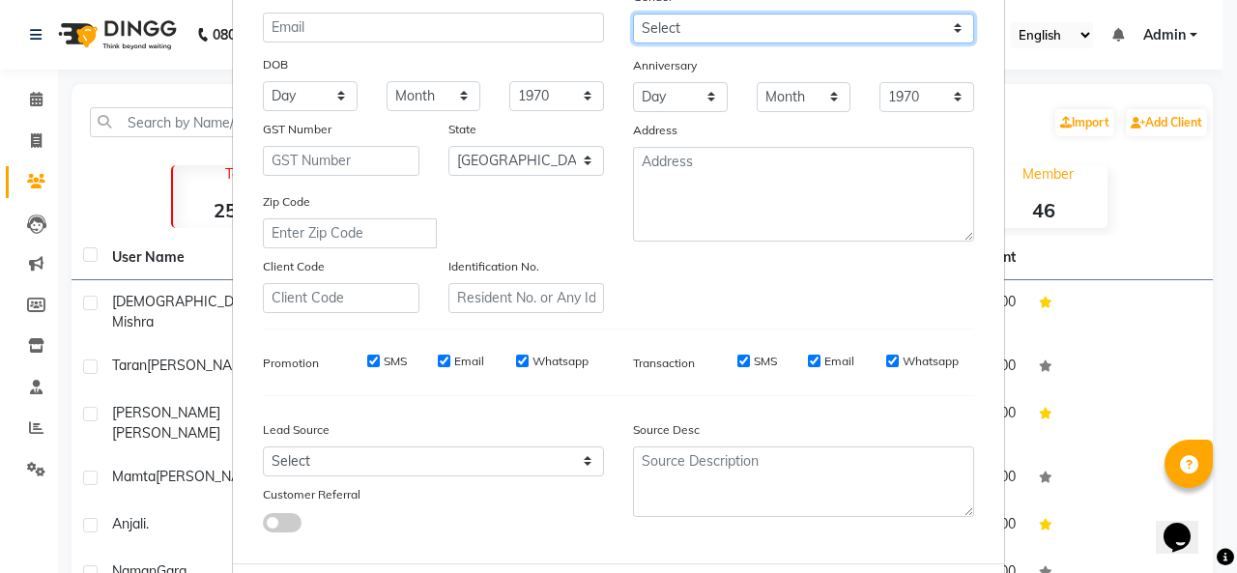
scroll to position [315, 0]
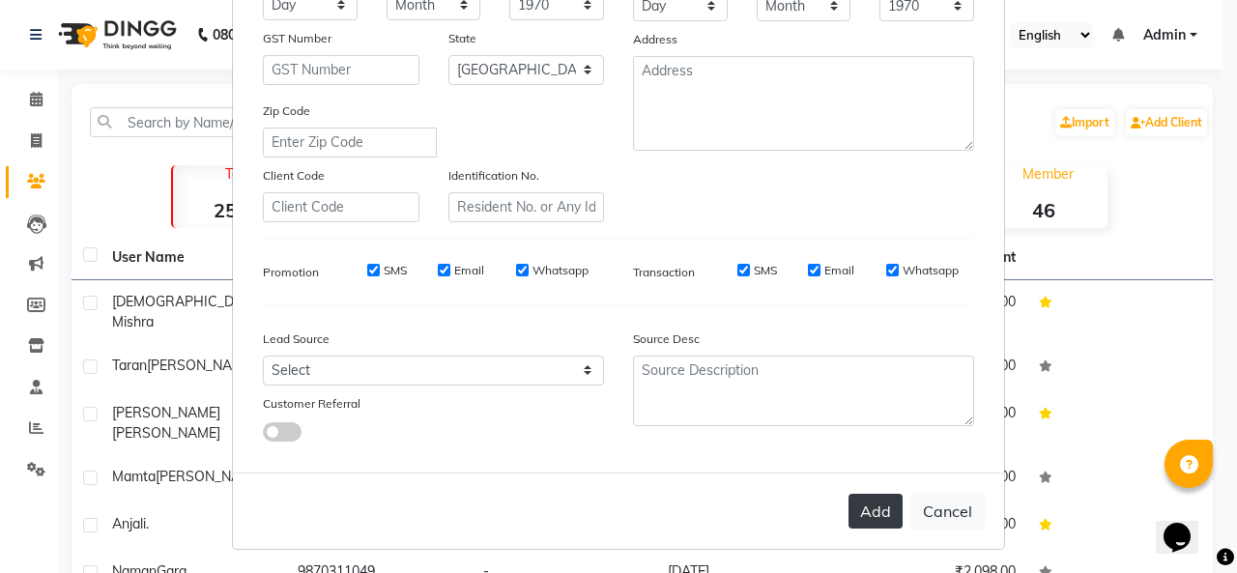
click at [875, 517] on button "Add" at bounding box center [876, 511] width 54 height 35
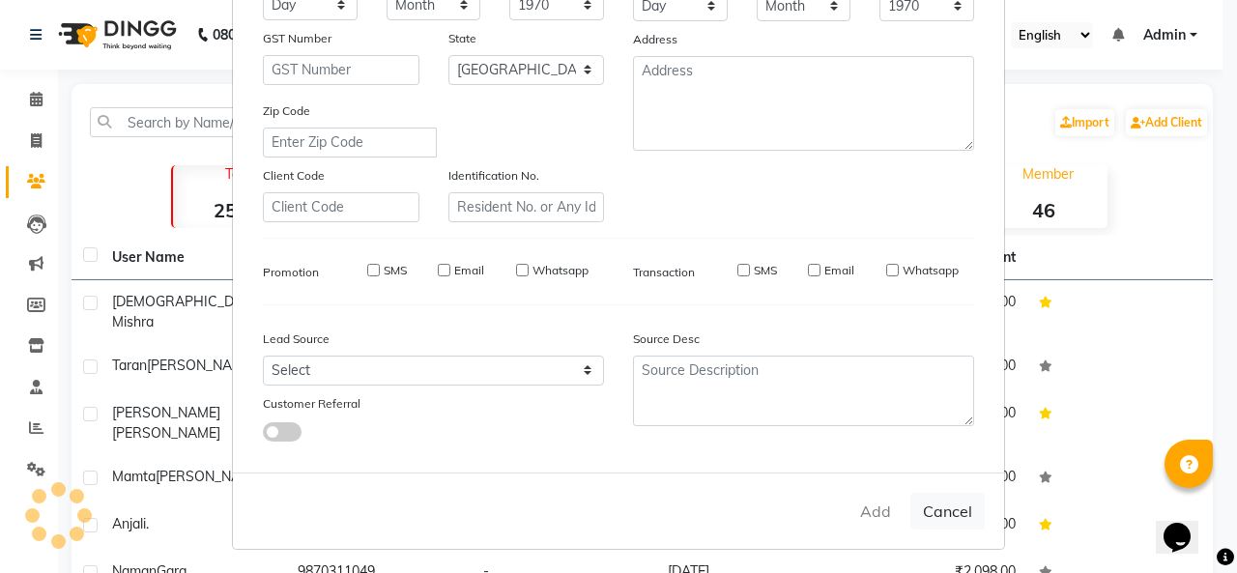
select select
select select "null"
select select
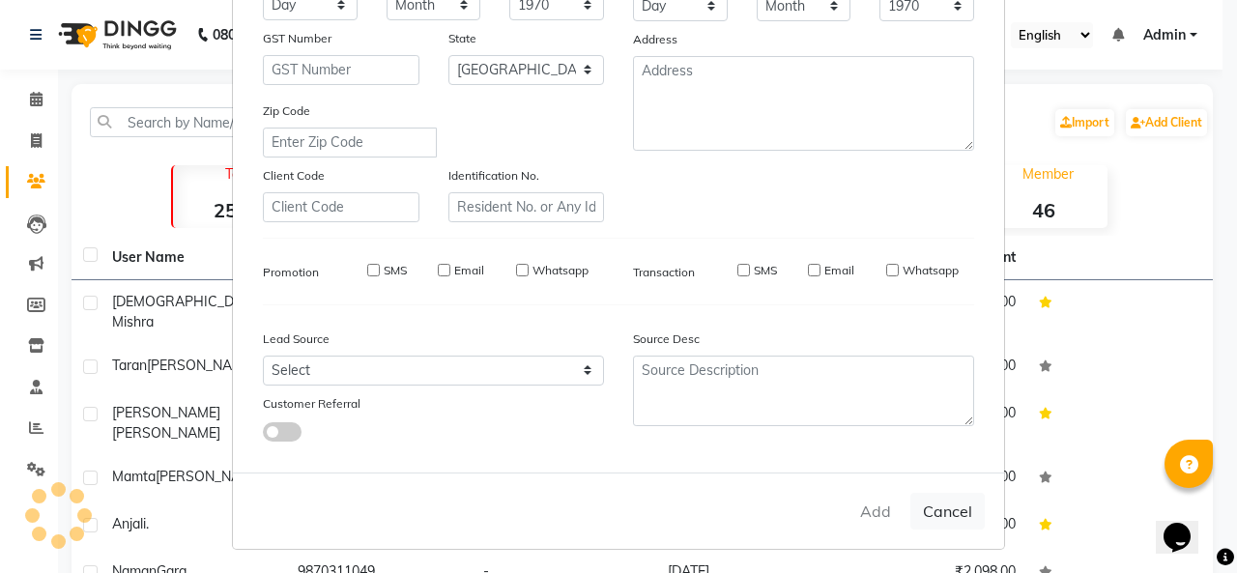
select select
checkbox input "false"
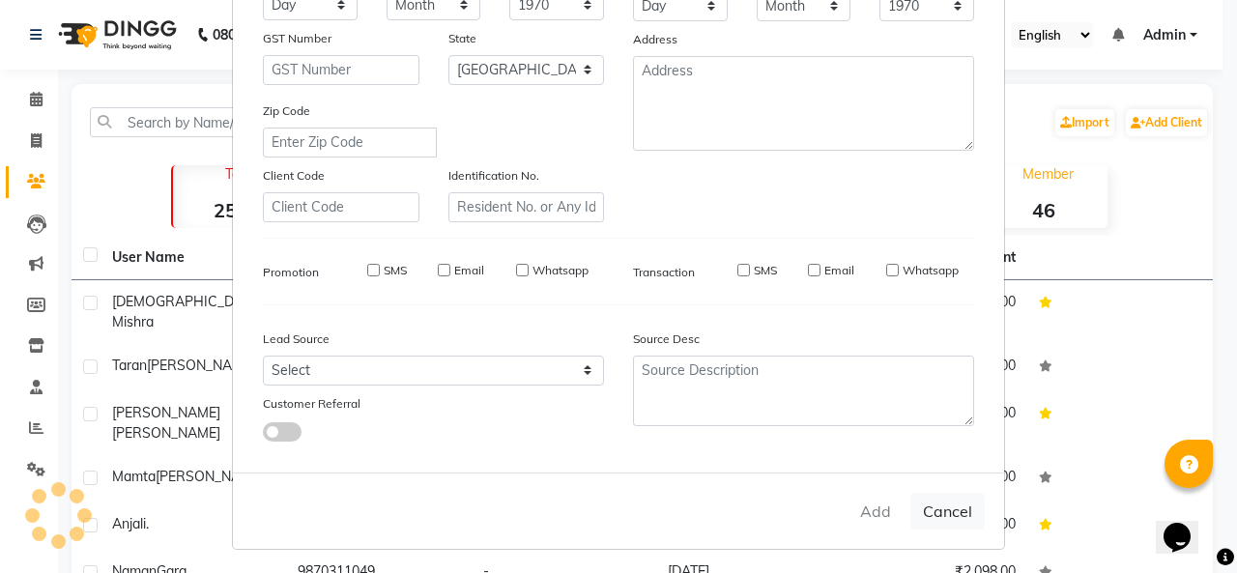
checkbox input "false"
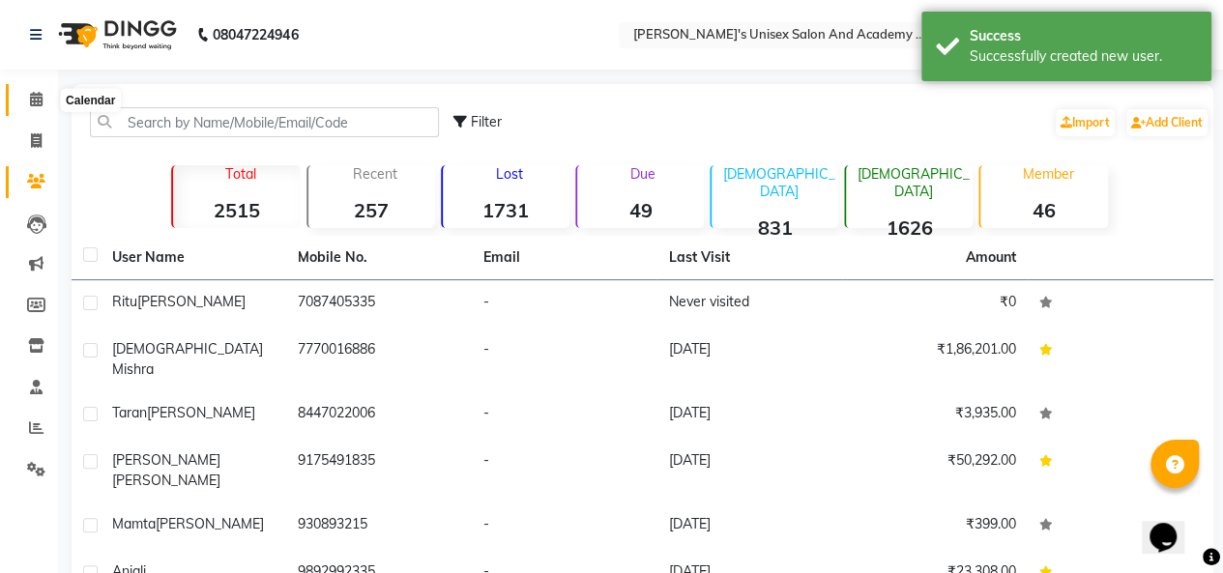
click at [41, 101] on icon at bounding box center [36, 99] width 13 height 14
